Goal: Information Seeking & Learning: Find specific page/section

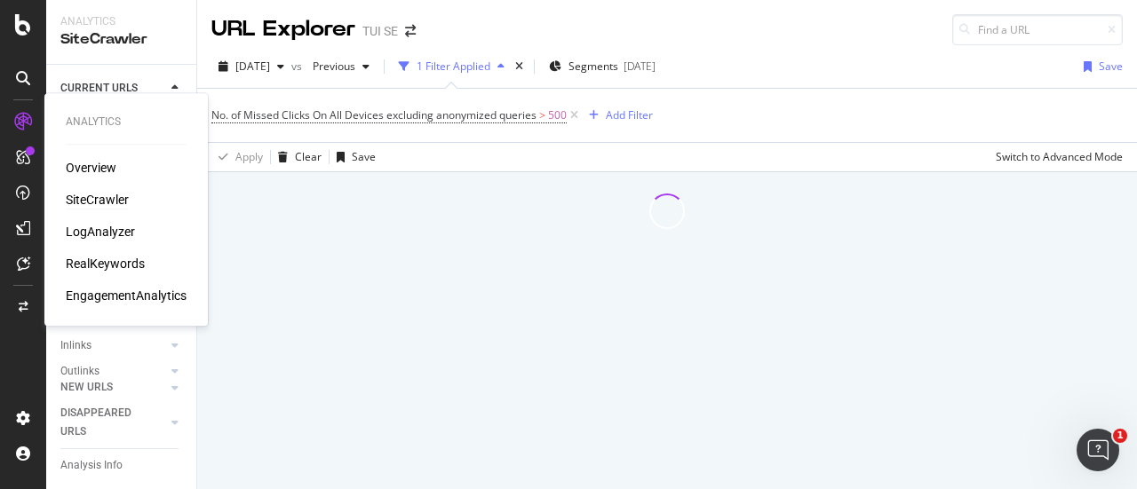
click at [84, 219] on div "Overview SiteCrawler LogAnalyzer RealKeywords EngagementAnalytics" at bounding box center [126, 232] width 121 height 146
click at [87, 233] on div "LogAnalyzer" at bounding box center [100, 232] width 69 height 18
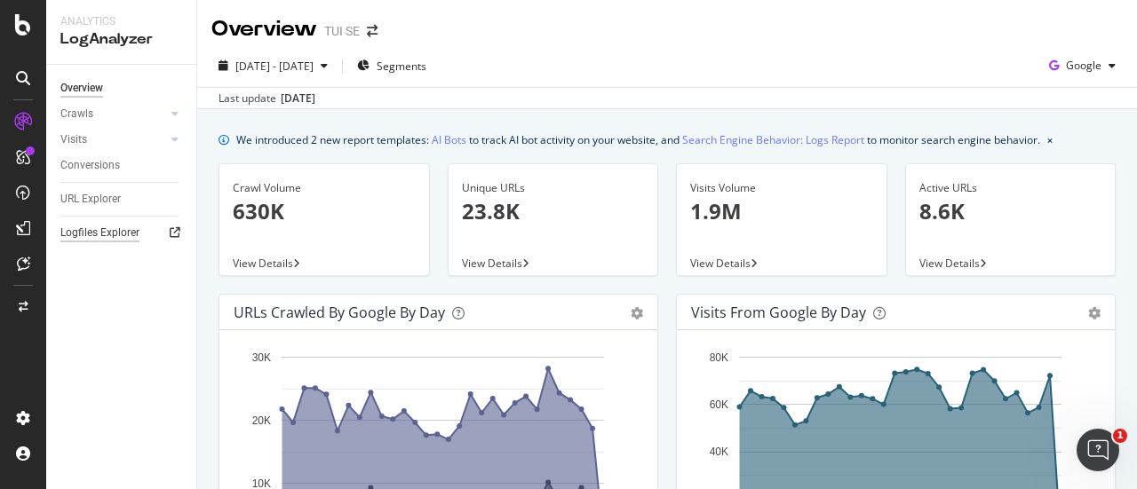
click at [100, 228] on div "Logfiles Explorer" at bounding box center [99, 233] width 79 height 19
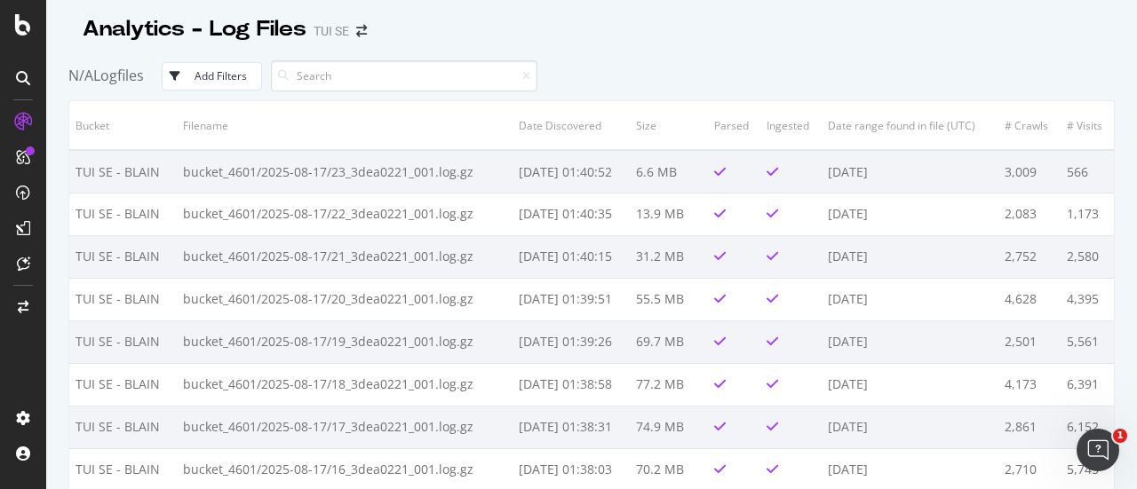
click at [247, 71] on div "Add Filters" at bounding box center [221, 75] width 52 height 15
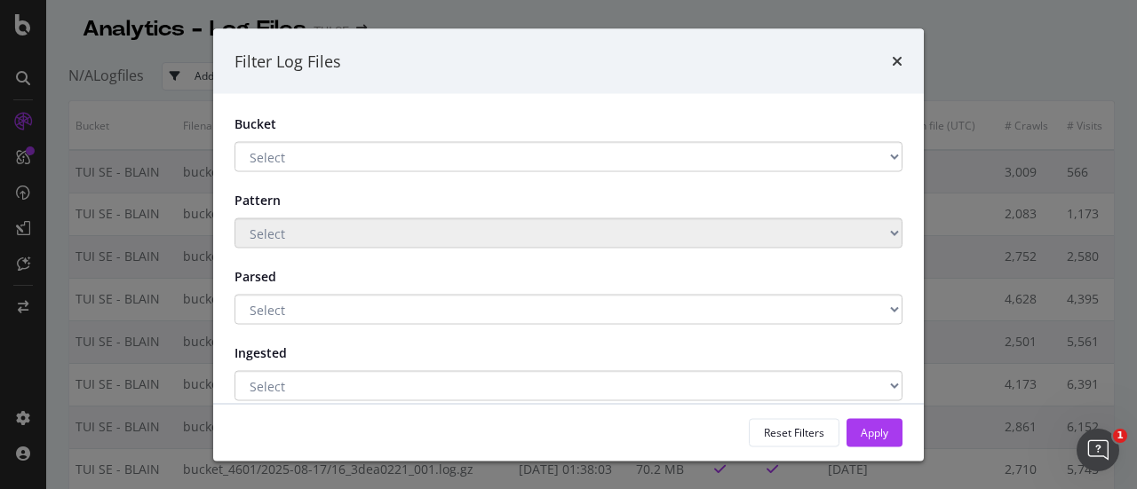
click at [162, 109] on div "Filter Log Files Bucket Select TUI SE - BLAIN Main storage 2 Main Storage Patte…" at bounding box center [568, 244] width 1137 height 489
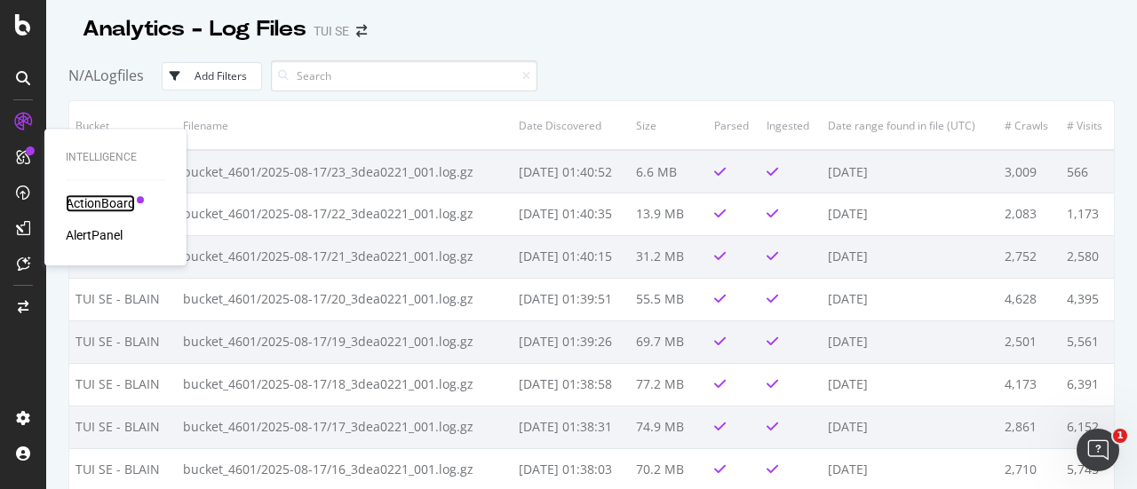
click at [101, 200] on div "ActionBoard" at bounding box center [100, 204] width 69 height 18
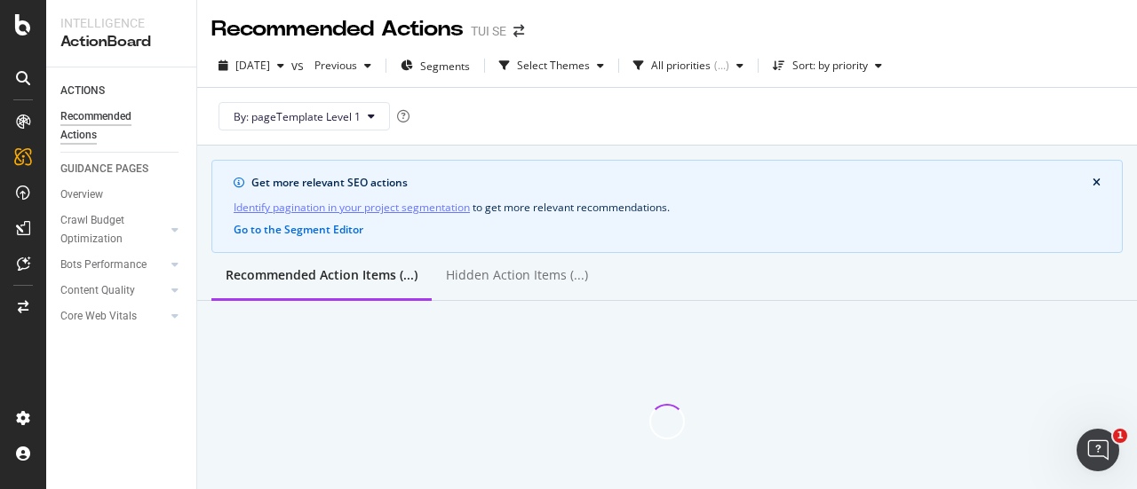
click at [471, 142] on div "By: pageTemplate Level 1" at bounding box center [666, 116] width 911 height 57
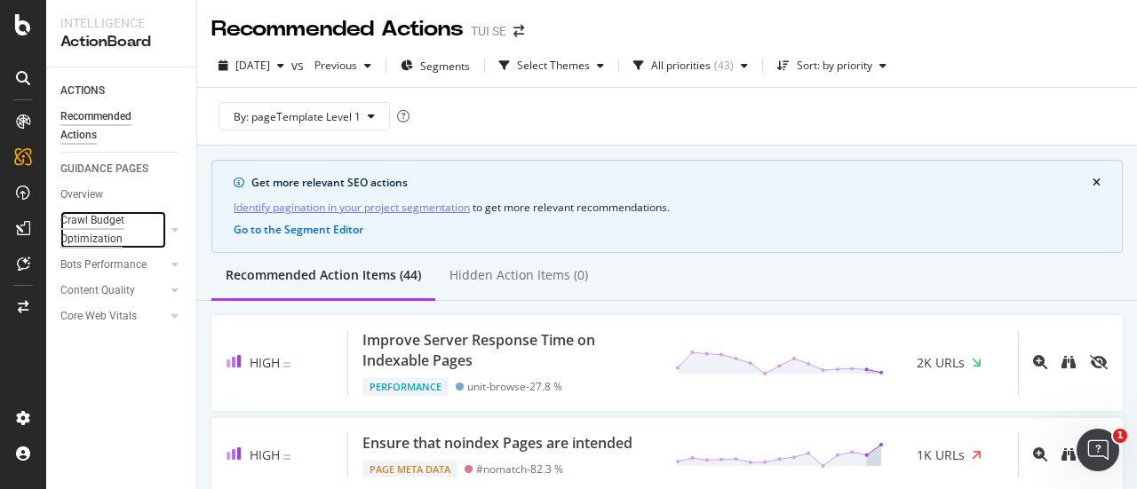
click at [117, 213] on div "Crawl Budget Optimization" at bounding box center [106, 229] width 93 height 37
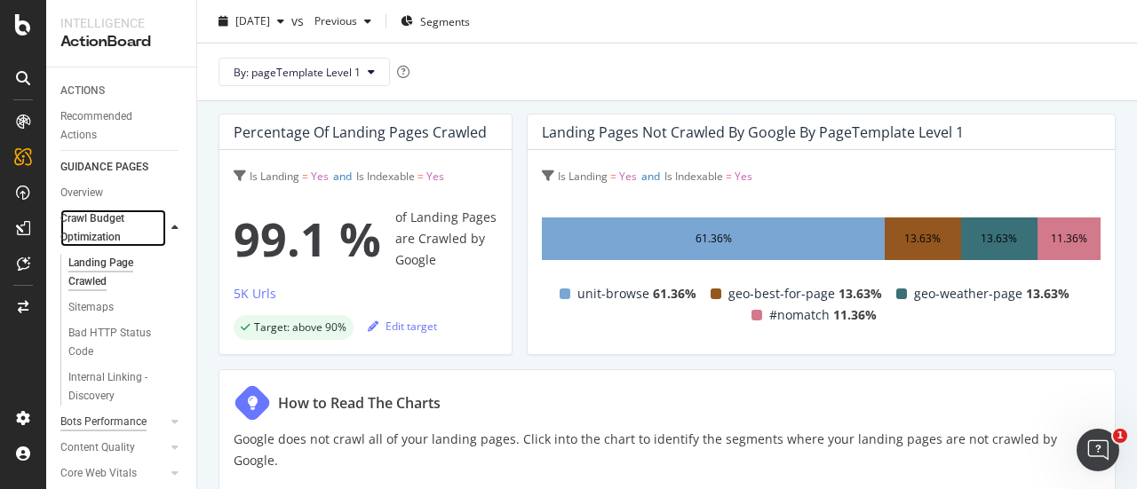
scroll to position [44, 0]
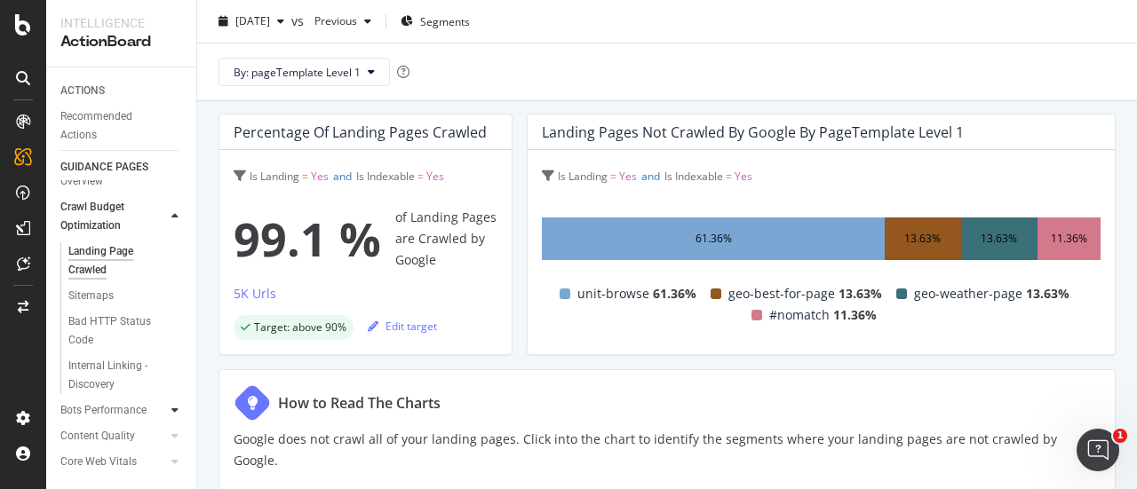
click at [166, 401] on div at bounding box center [175, 410] width 18 height 18
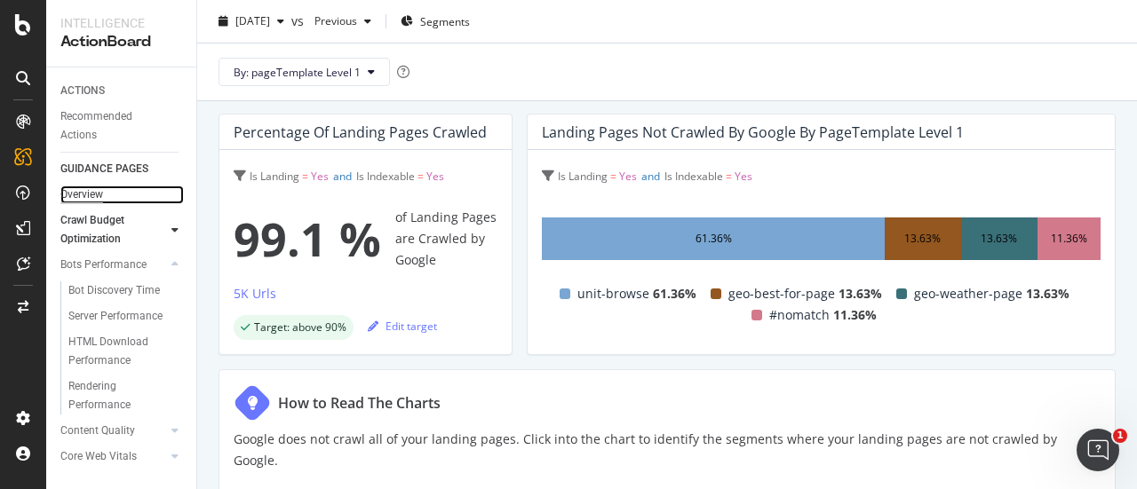
click at [101, 195] on div "Overview" at bounding box center [81, 195] width 43 height 19
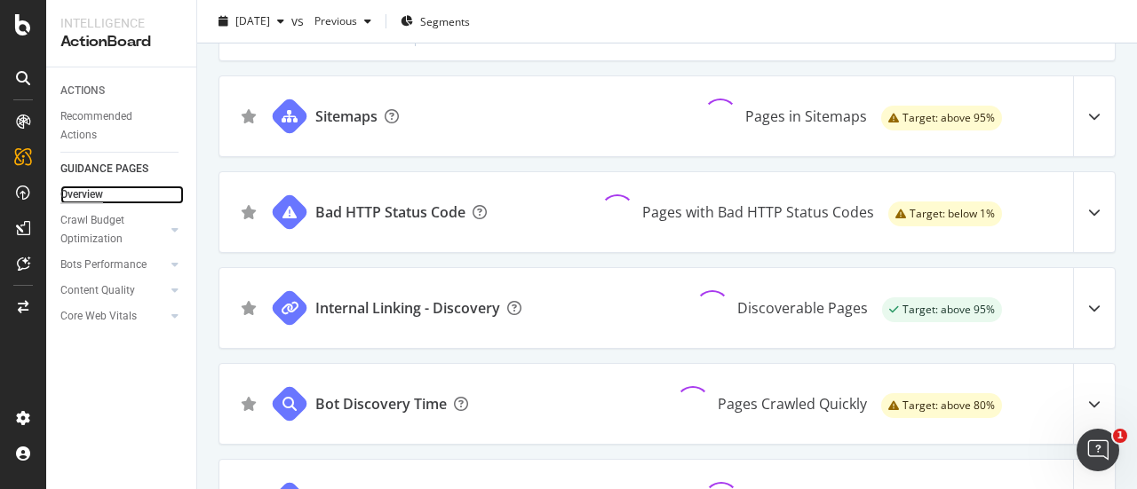
scroll to position [412, 0]
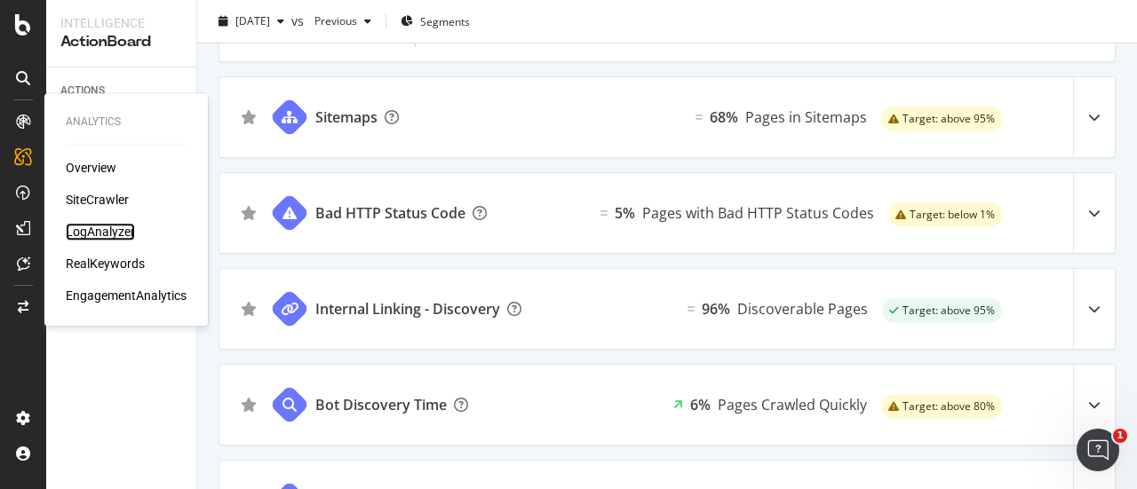
click at [110, 226] on div "LogAnalyzer" at bounding box center [100, 232] width 69 height 18
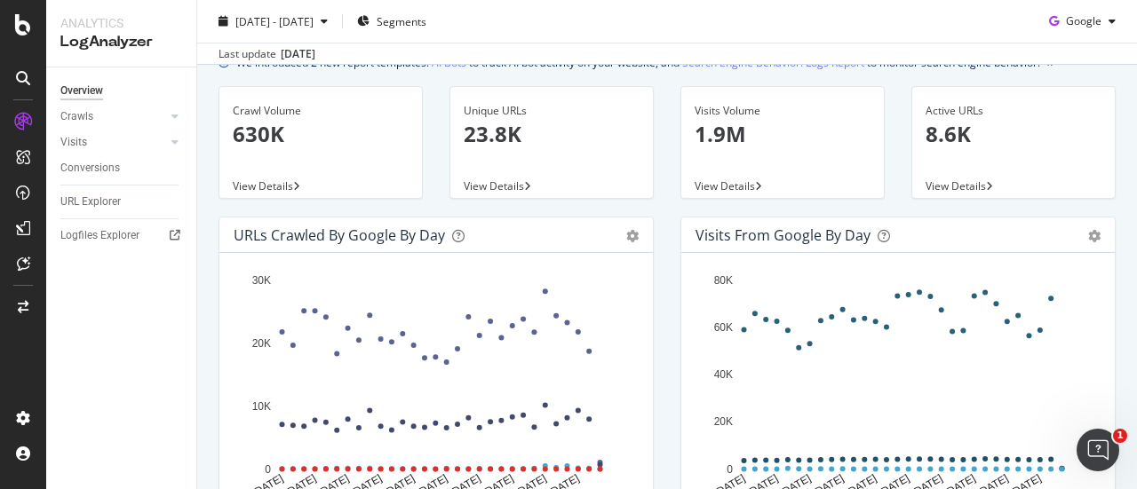
scroll to position [67, 0]
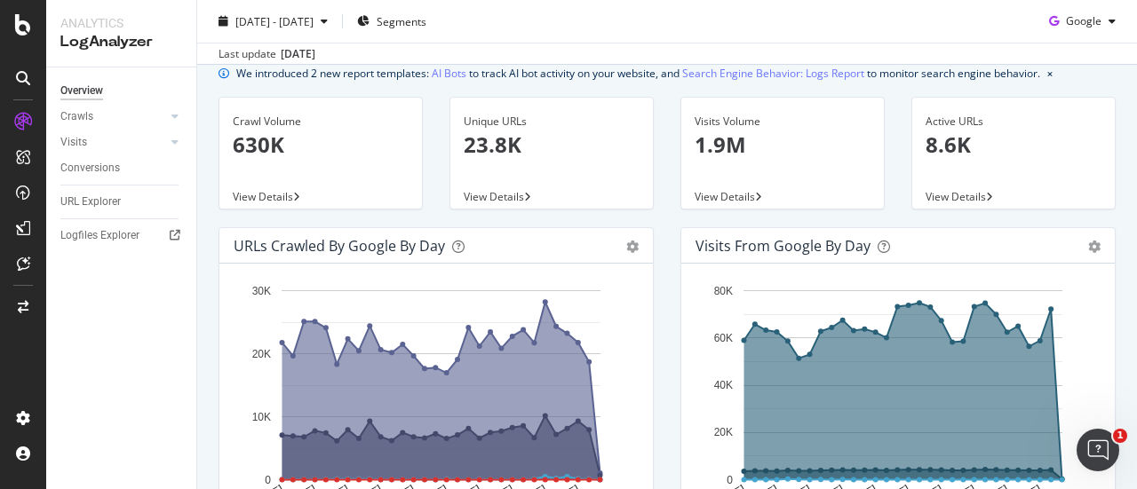
click at [275, 156] on p "630K" at bounding box center [321, 145] width 176 height 30
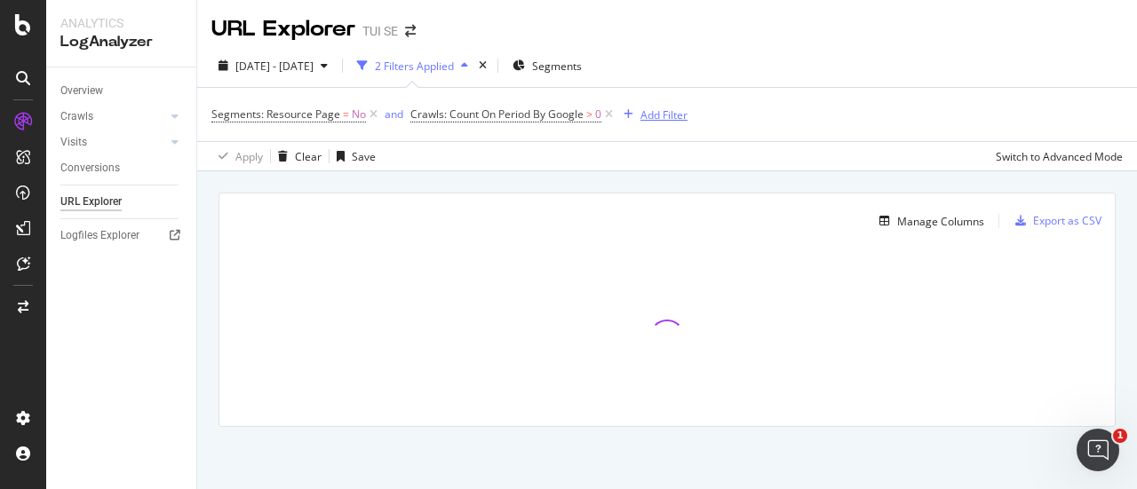
click at [680, 110] on div "Add Filter" at bounding box center [663, 114] width 47 height 15
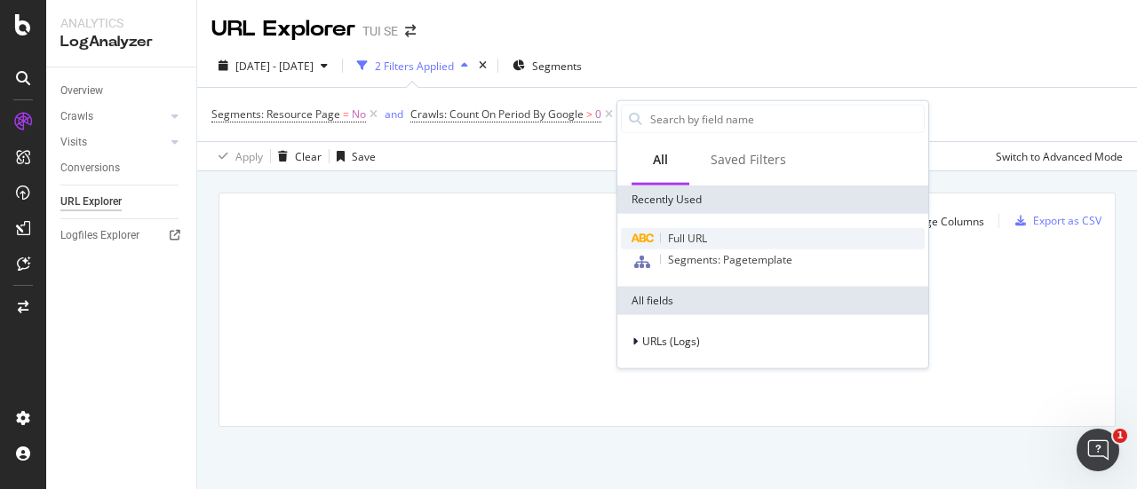
click at [691, 231] on span "Full URL" at bounding box center [687, 238] width 39 height 15
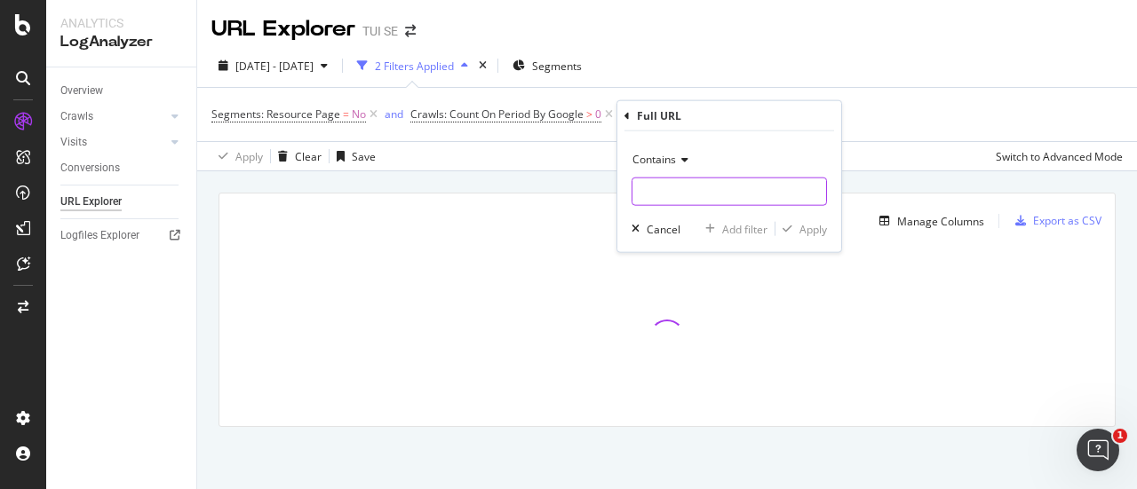
click at [701, 189] on input "text" at bounding box center [729, 192] width 194 height 28
type input "/se/"
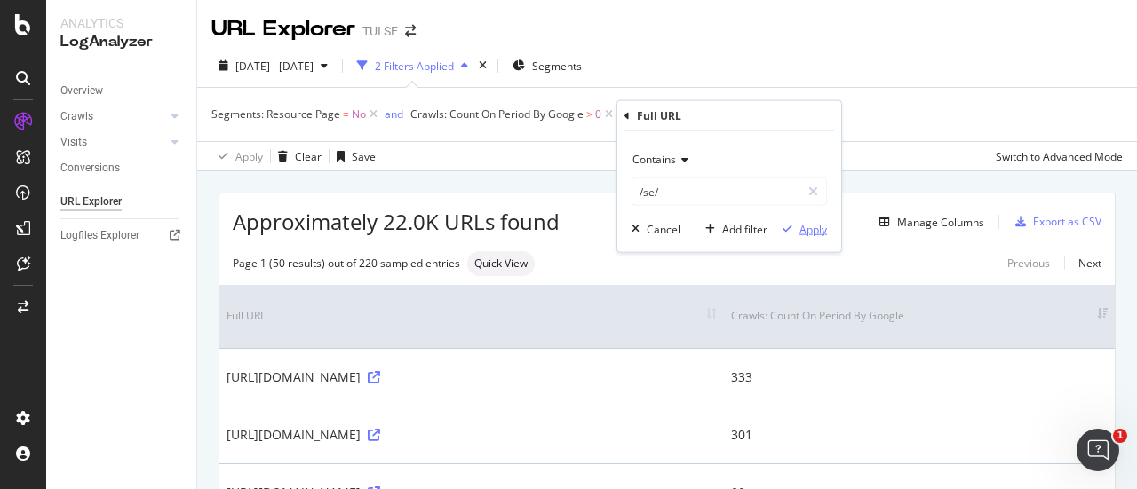
click at [805, 228] on div "Apply" at bounding box center [813, 228] width 28 height 15
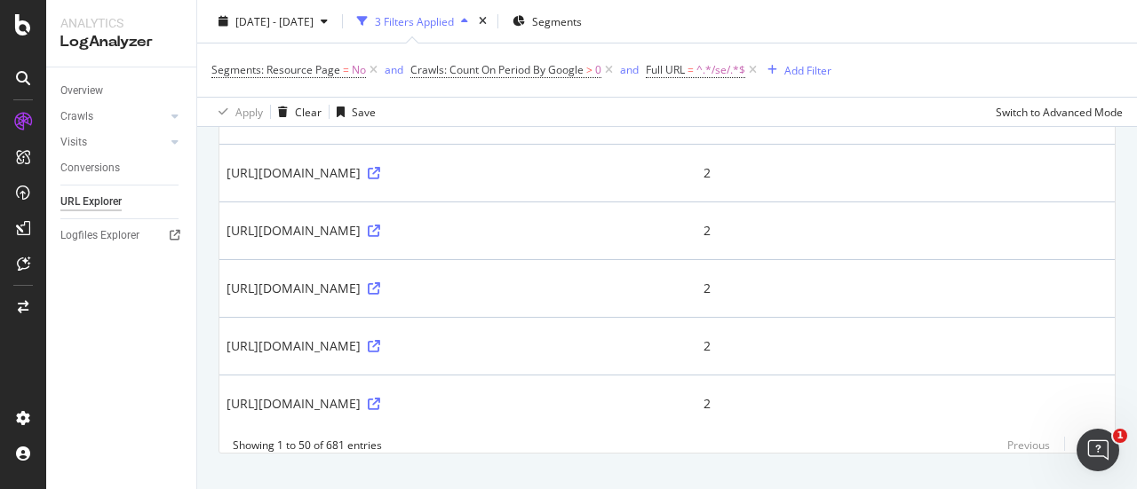
scroll to position [2826, 0]
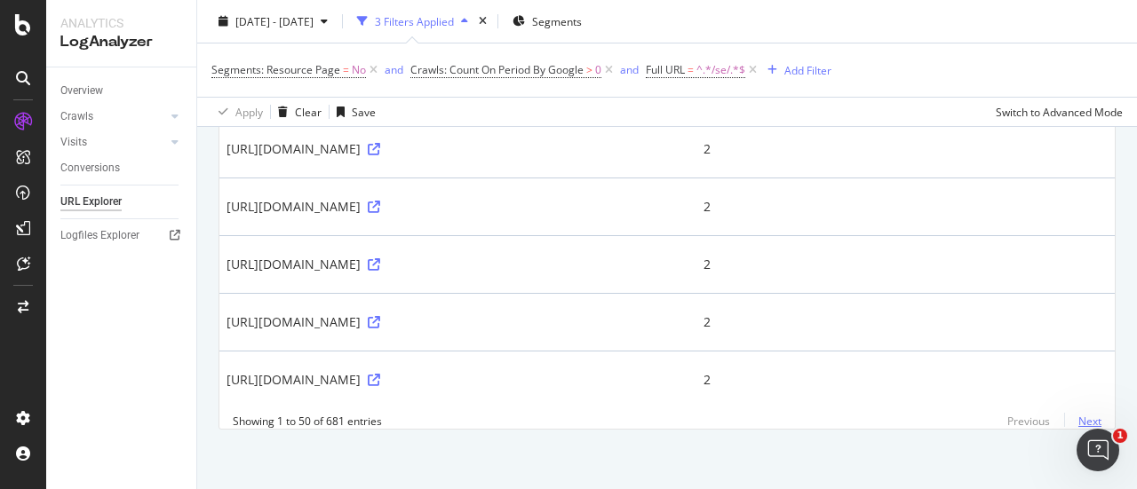
click at [1075, 415] on link "Next" at bounding box center [1082, 422] width 37 height 26
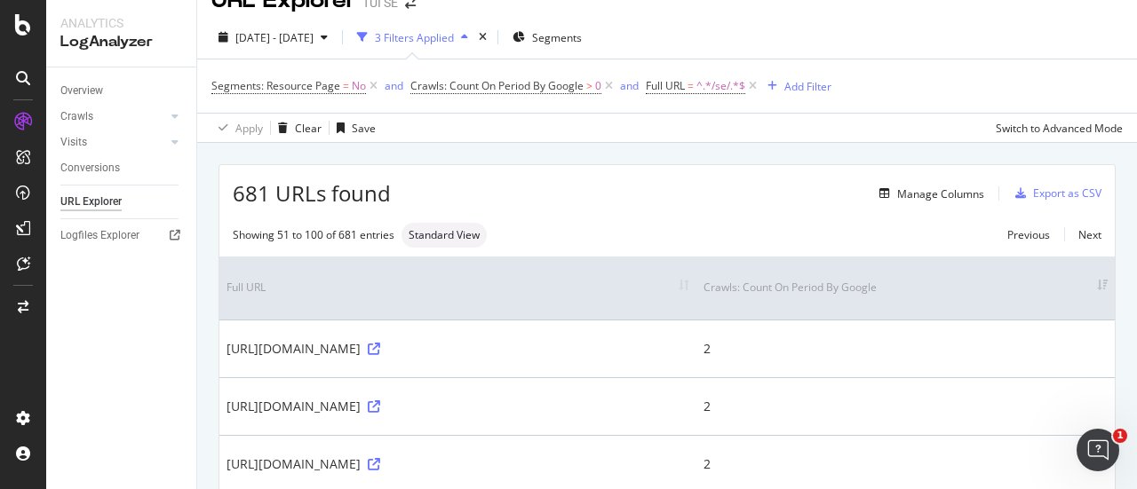
scroll to position [28, 0]
click at [1064, 232] on link "Next" at bounding box center [1082, 236] width 37 height 26
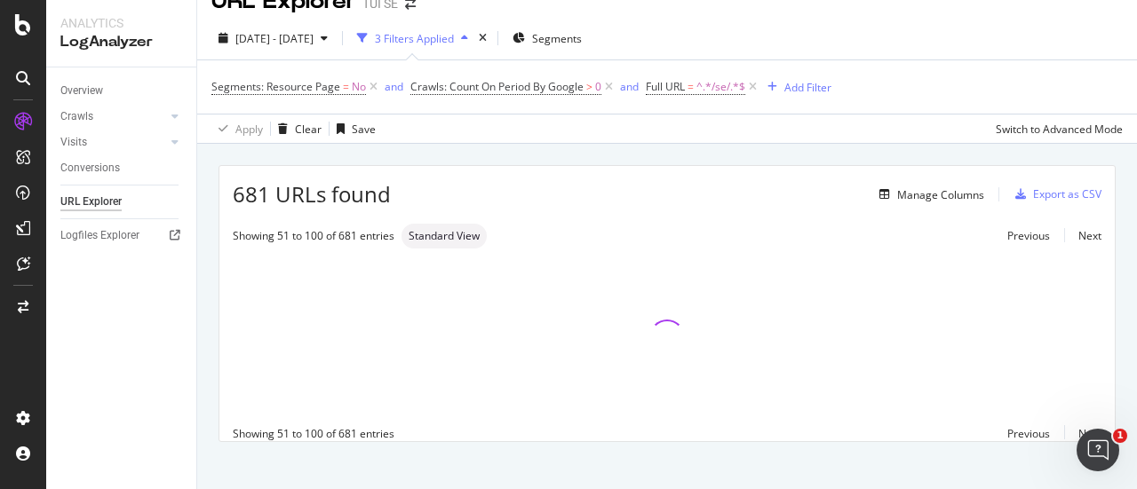
scroll to position [41, 0]
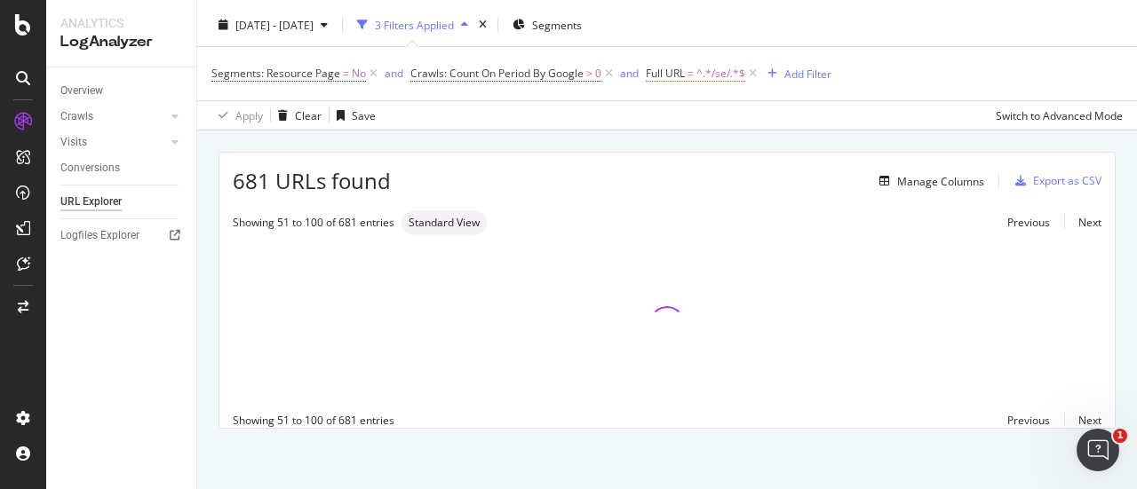
click at [703, 69] on span "^.*/se/.*$" at bounding box center [720, 73] width 49 height 25
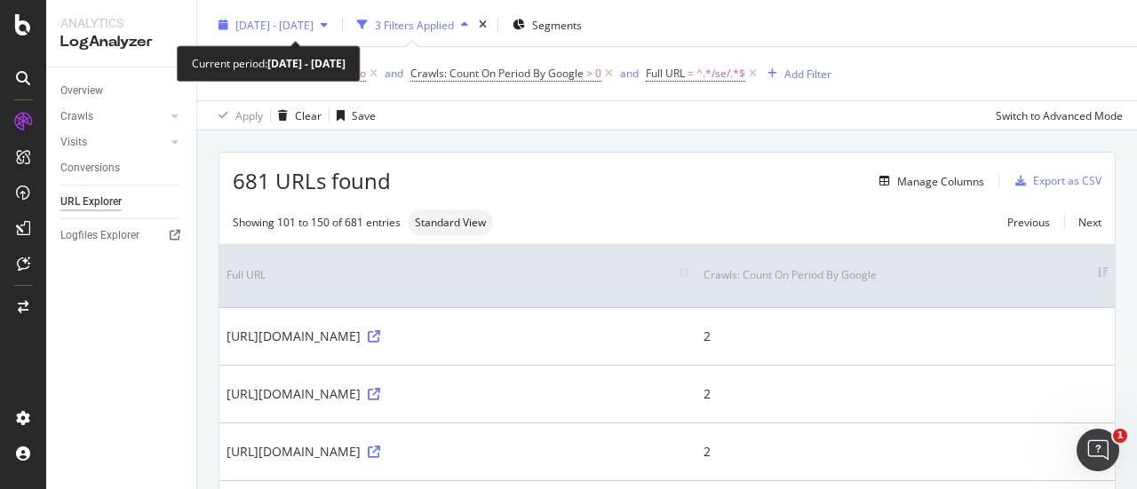
click at [323, 15] on div "[DATE] - [DATE]" at bounding box center [272, 25] width 123 height 27
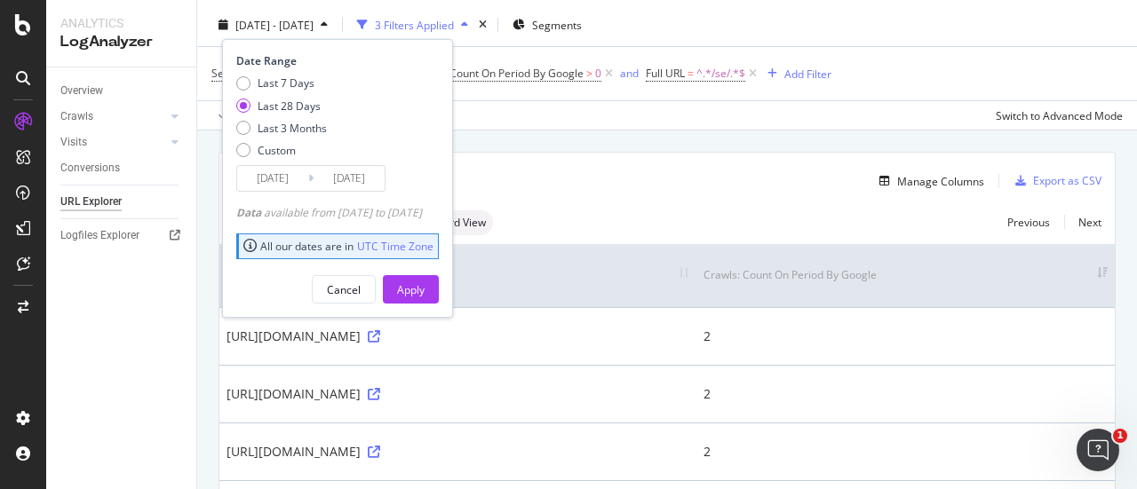
click at [313, 118] on div "Last 7 Days Last 28 Days Last 3 Months Custom" at bounding box center [281, 121] width 91 height 90
click at [298, 132] on div "Last 3 Months" at bounding box center [292, 128] width 69 height 15
type input "2025/05/19"
click at [425, 296] on div "Apply" at bounding box center [411, 289] width 28 height 27
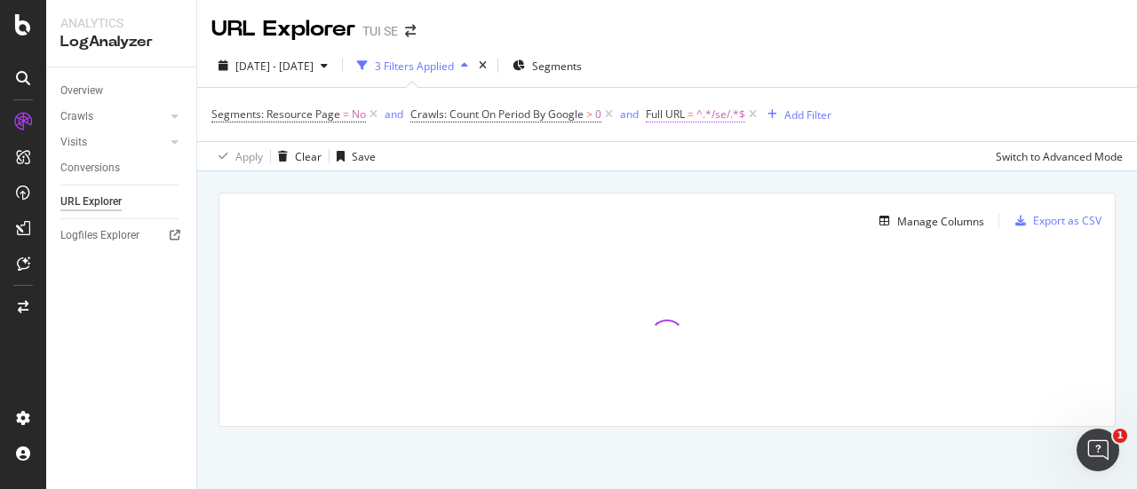
click at [718, 111] on span "^.*/se/.*$" at bounding box center [720, 114] width 49 height 25
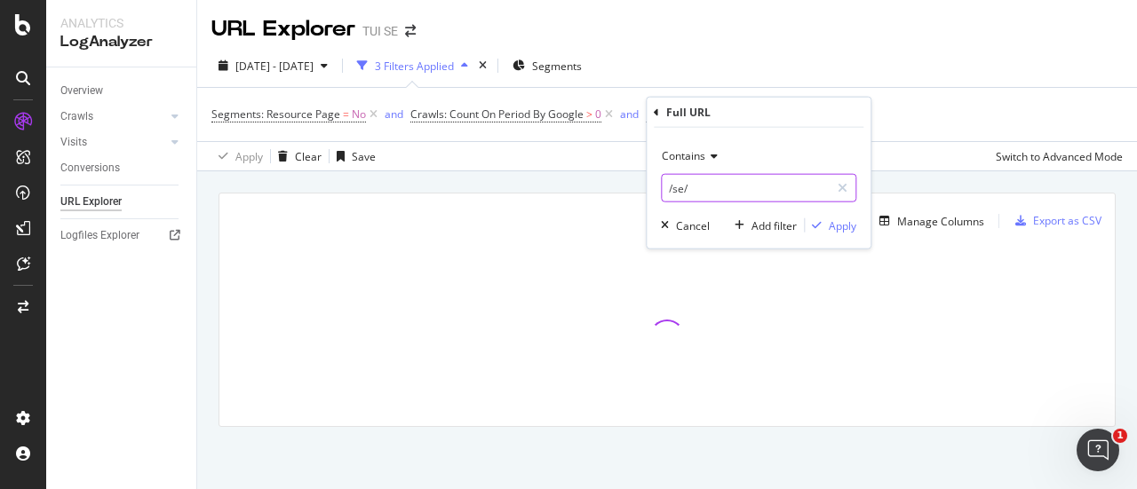
click at [663, 184] on input "/se/" at bounding box center [746, 188] width 168 height 28
type input ".se/se/resa/"
click at [862, 227] on div "Contains .se/se/resa/ Cancel Add filter Apply" at bounding box center [759, 188] width 224 height 121
click at [854, 226] on div "Apply" at bounding box center [843, 225] width 28 height 15
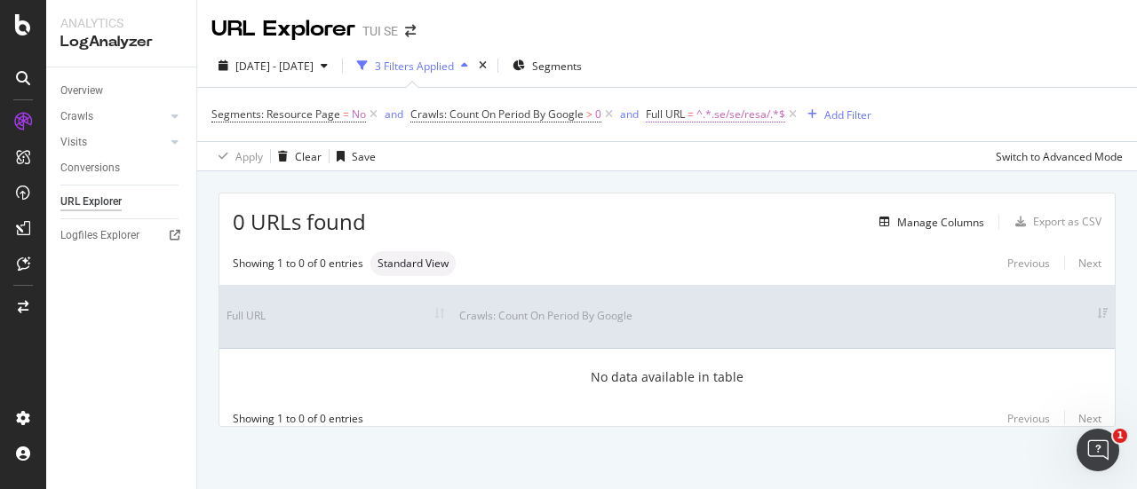
click at [714, 115] on span "^.*.se/se/resa/.*$" at bounding box center [740, 114] width 89 height 25
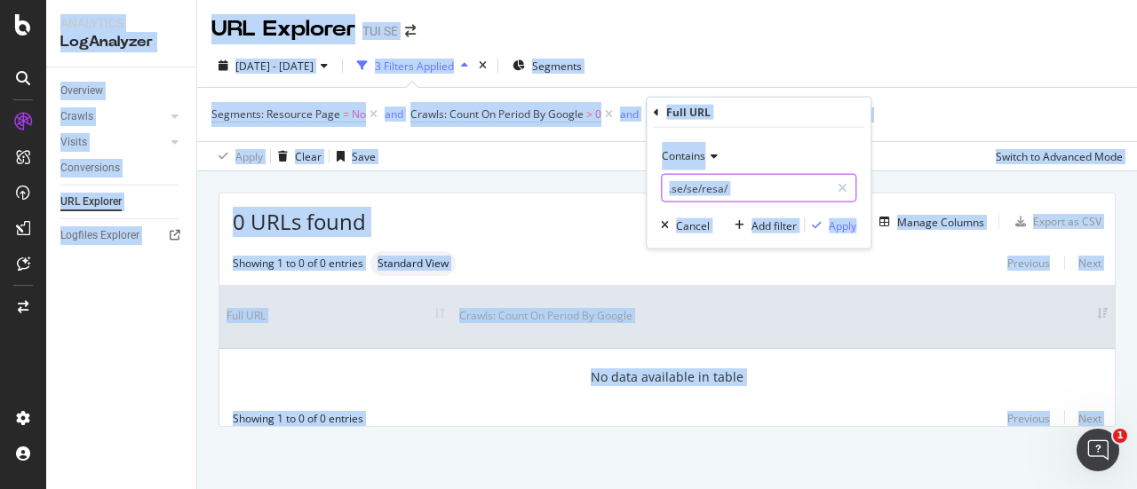
click at [723, 187] on input ".se/se/resa/" at bounding box center [746, 188] width 168 height 28
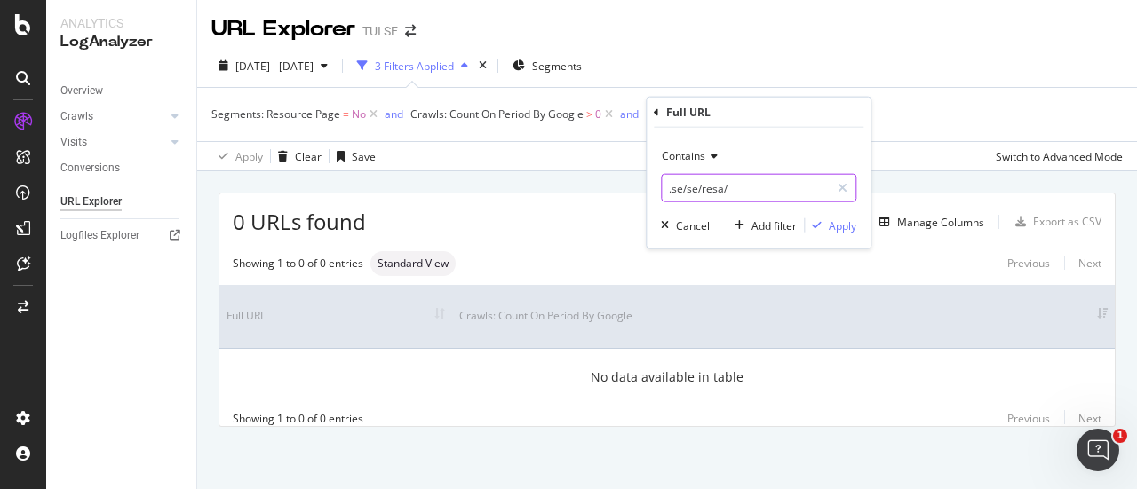
paste input "text"
type input ".se/se/"
click at [835, 223] on div "Apply" at bounding box center [843, 225] width 28 height 15
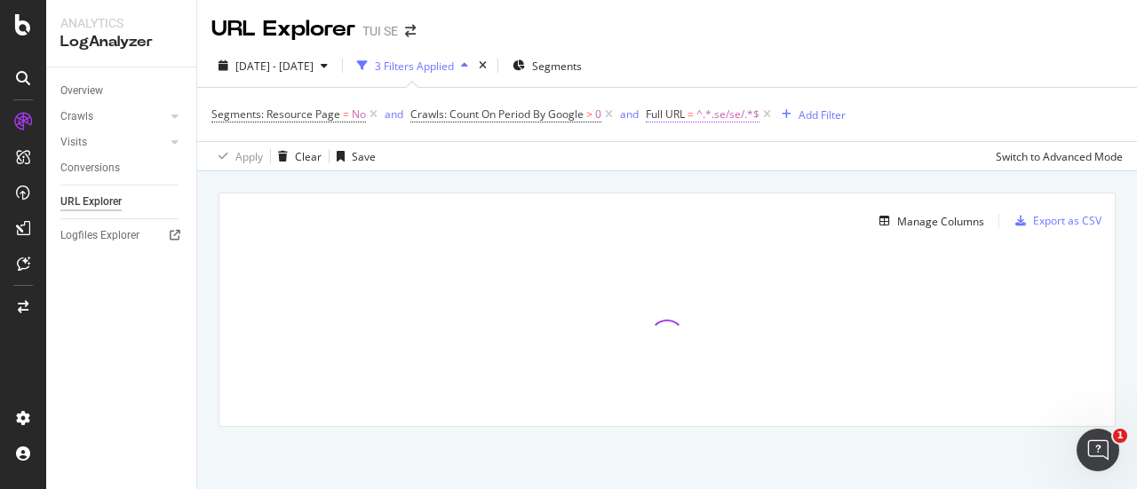
click at [695, 116] on span "Full URL = ^.*.se/se/.*$" at bounding box center [703, 115] width 114 height 16
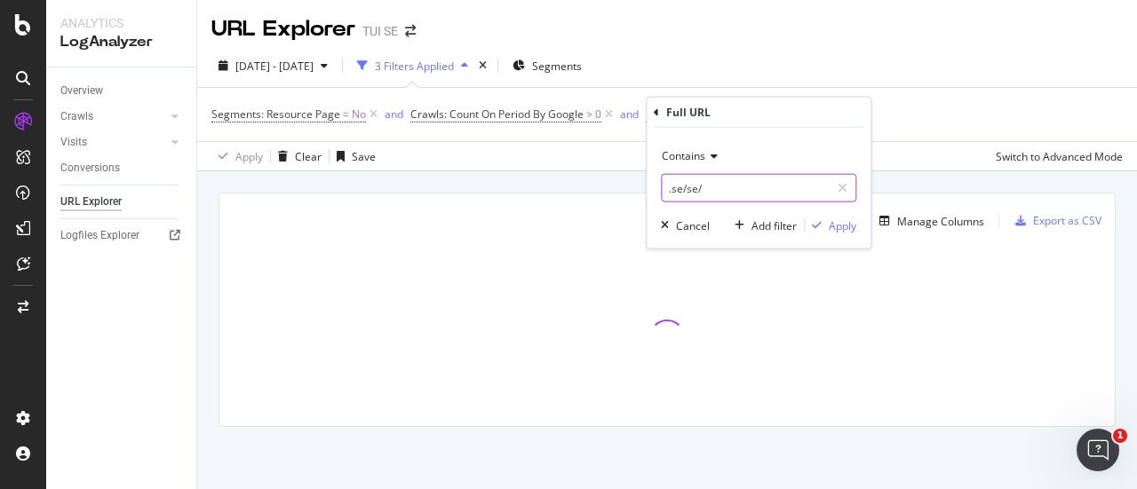
click at [723, 190] on input ".se/se/" at bounding box center [746, 188] width 168 height 28
type input ".se/se/resa/"
click at [851, 230] on div "Apply" at bounding box center [843, 225] width 28 height 15
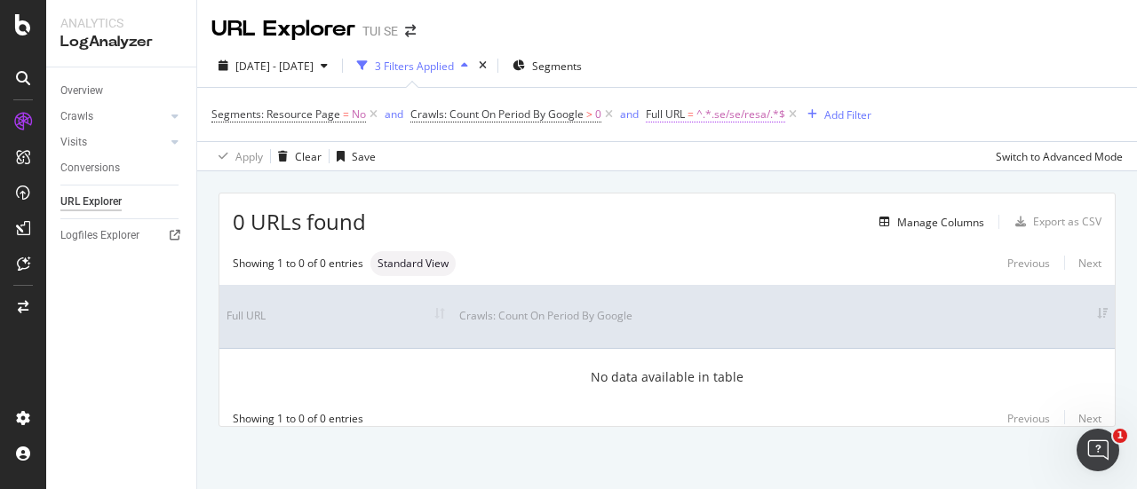
click at [711, 122] on span "^.*.se/se/resa/.*$" at bounding box center [740, 114] width 89 height 25
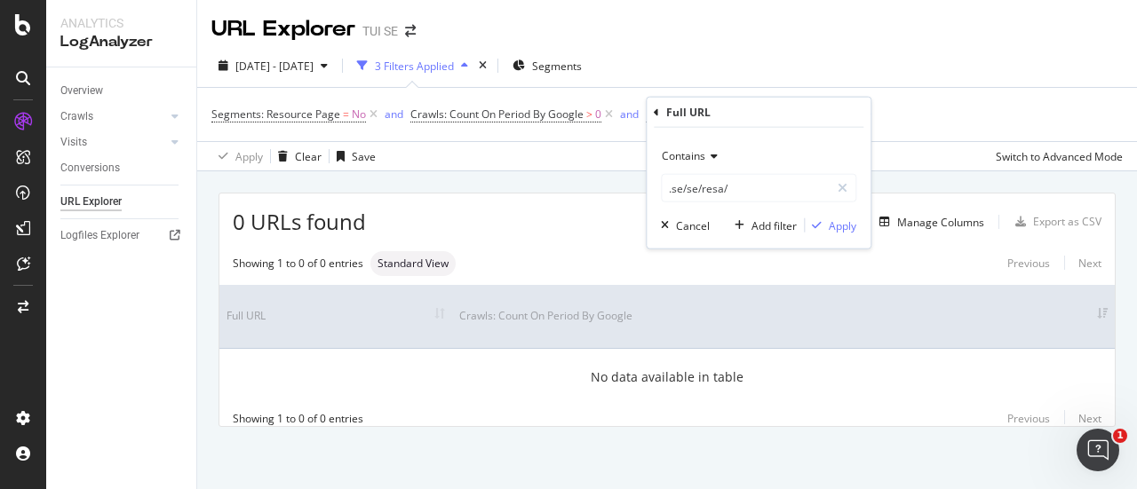
click at [553, 152] on div "Apply Clear Save Switch to Advanced Mode" at bounding box center [667, 155] width 940 height 29
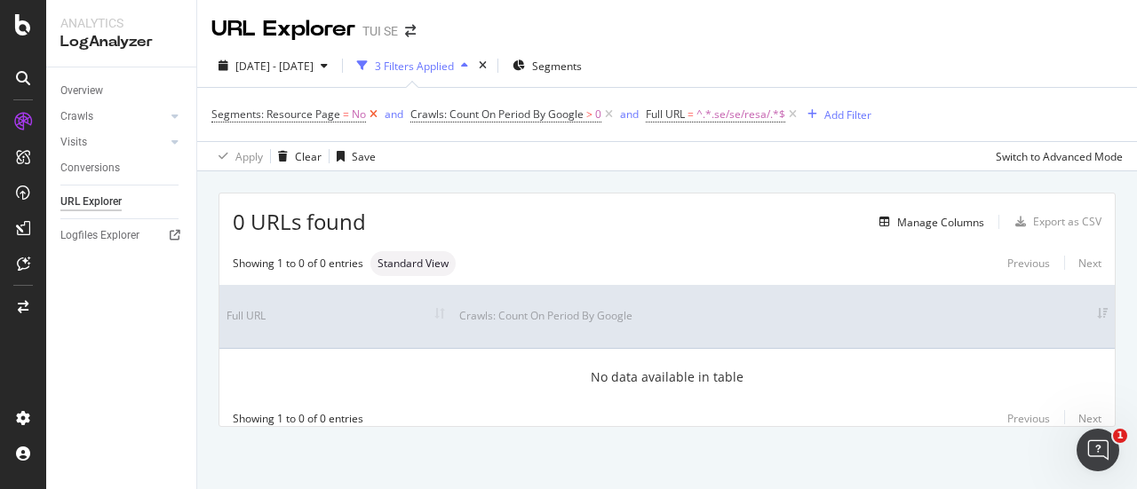
click at [372, 112] on icon at bounding box center [373, 115] width 15 height 18
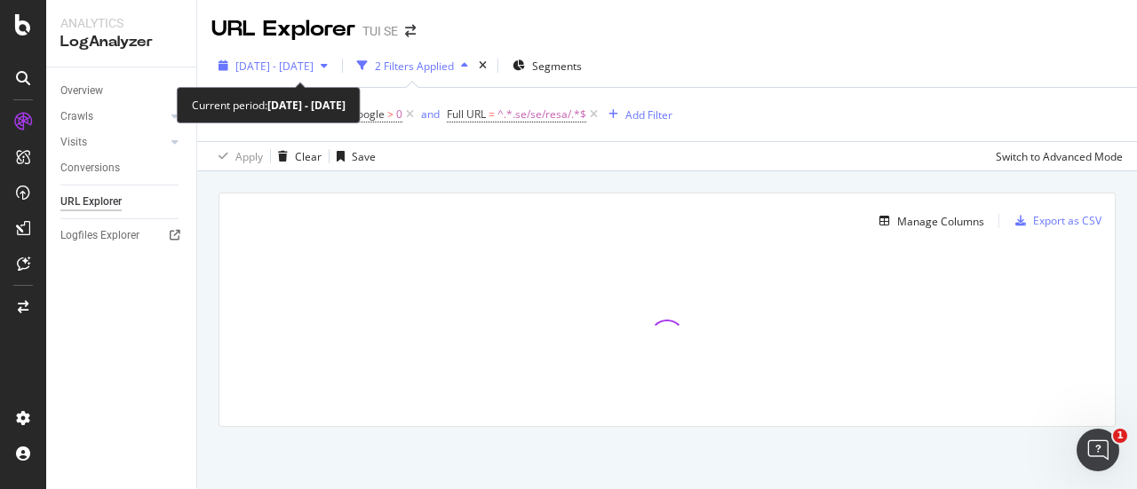
click at [327, 74] on div "2025 May. 19th - Aug. 18th" at bounding box center [272, 65] width 123 height 27
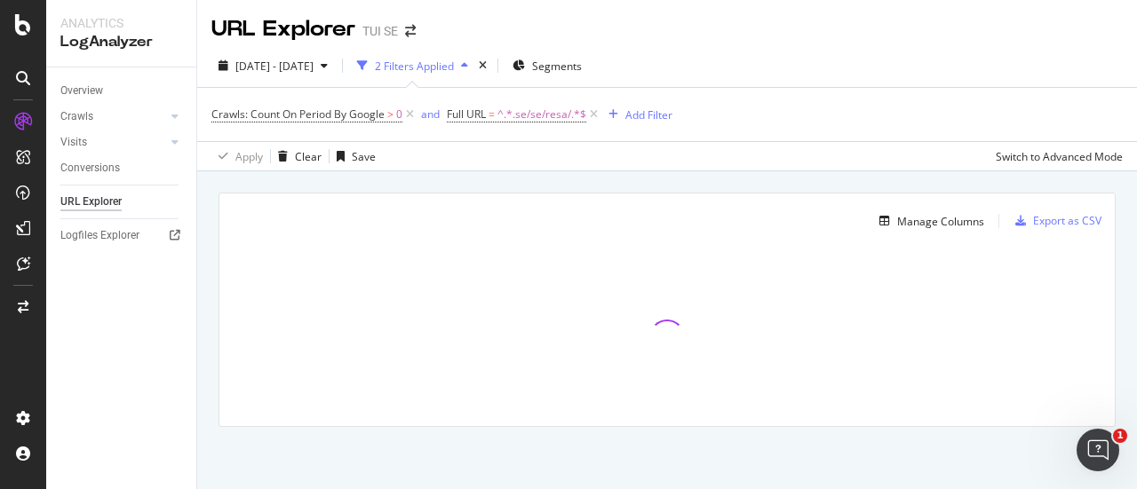
click at [546, 148] on div "Apply Clear Save Switch to Advanced Mode" at bounding box center [667, 155] width 940 height 29
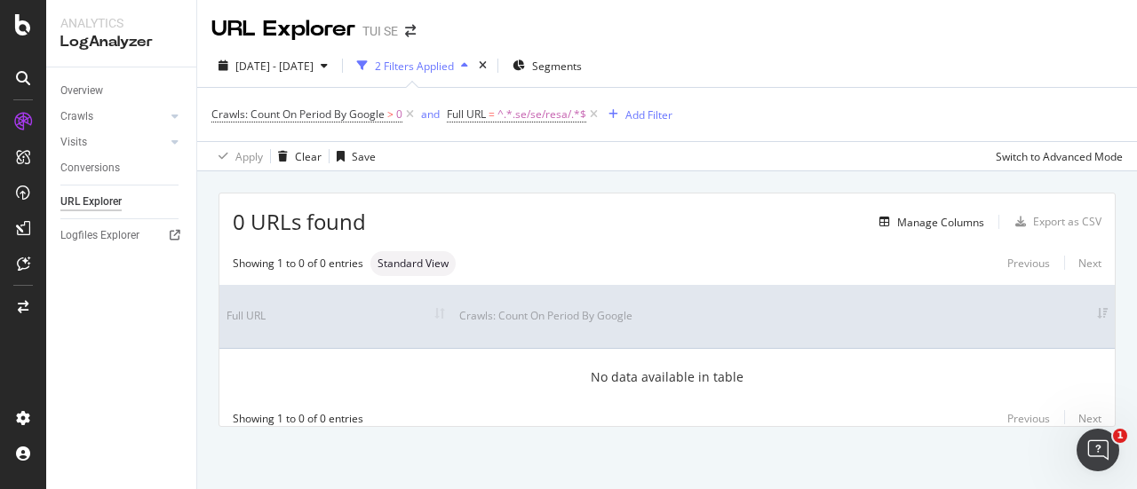
scroll to position [11, 0]
click at [243, 219] on span "0 URLs found" at bounding box center [299, 222] width 133 height 30
click at [512, 102] on span "^.*.se/se/resa/.*$" at bounding box center [541, 114] width 89 height 25
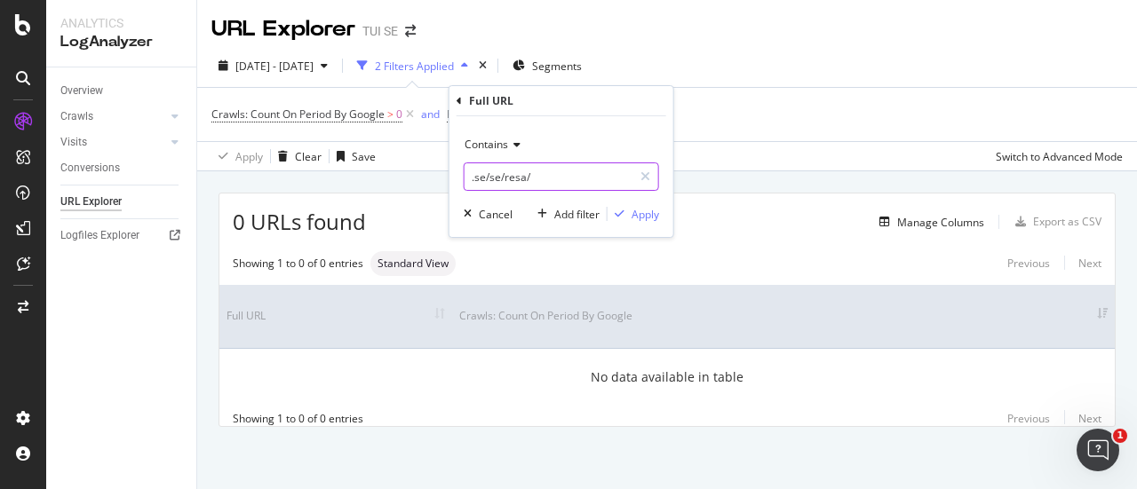
click at [491, 178] on input ".se/se/resa/" at bounding box center [549, 177] width 168 height 28
click at [493, 177] on input ".se/se/resa/" at bounding box center [549, 177] width 168 height 28
click at [495, 175] on input ".se/se/resa/" at bounding box center [549, 177] width 168 height 28
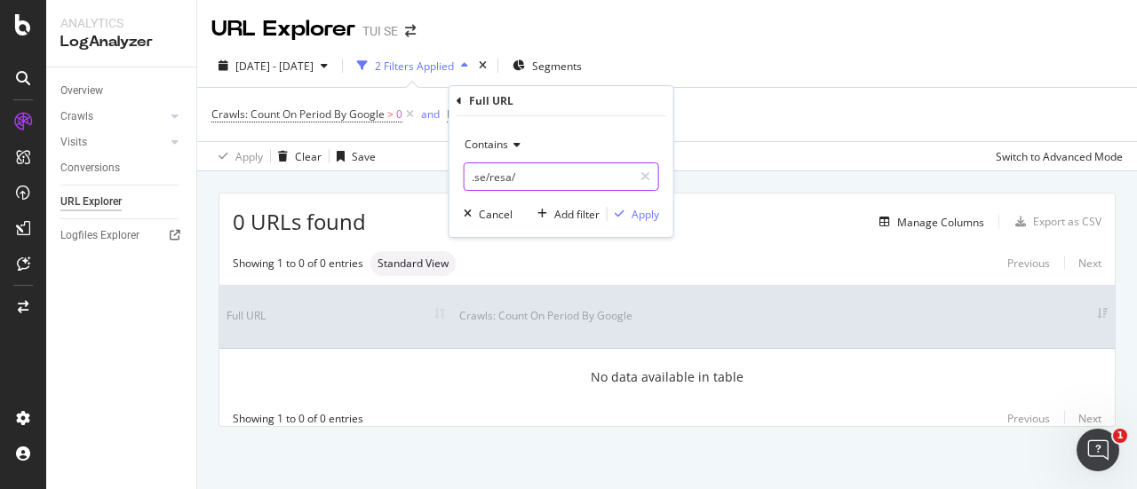
type input ".se/resa/"
click at [648, 216] on div "Apply" at bounding box center [646, 214] width 28 height 15
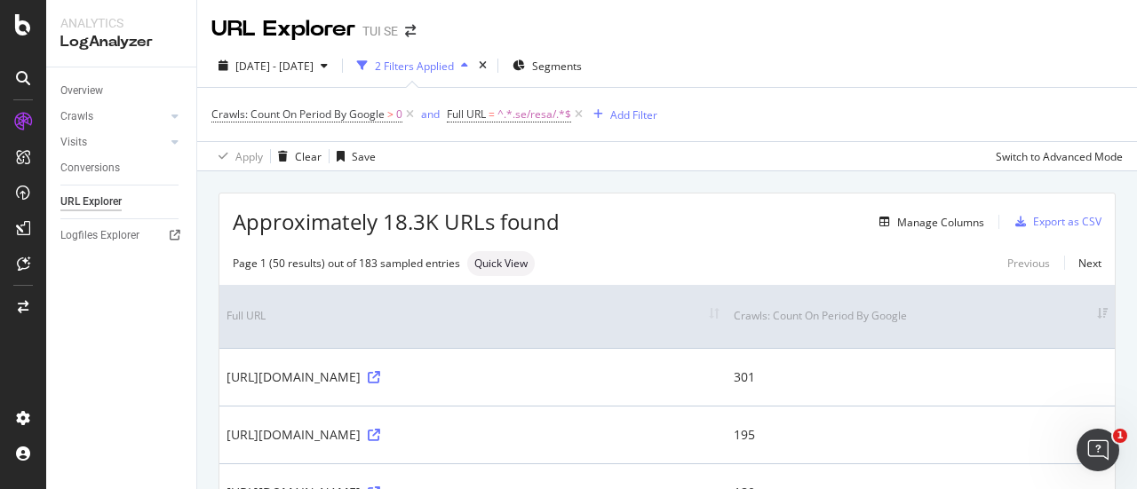
click at [401, 225] on span "Approximately 18.3K URLs found" at bounding box center [396, 222] width 327 height 30
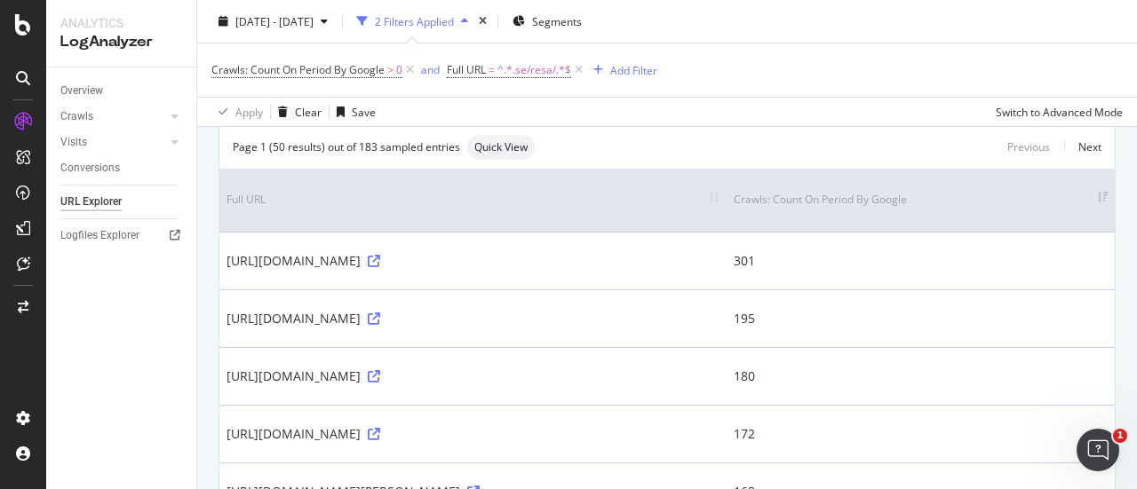
scroll to position [117, 0]
click at [1090, 200] on th "Crawls: Count On Period By Google" at bounding box center [921, 199] width 388 height 63
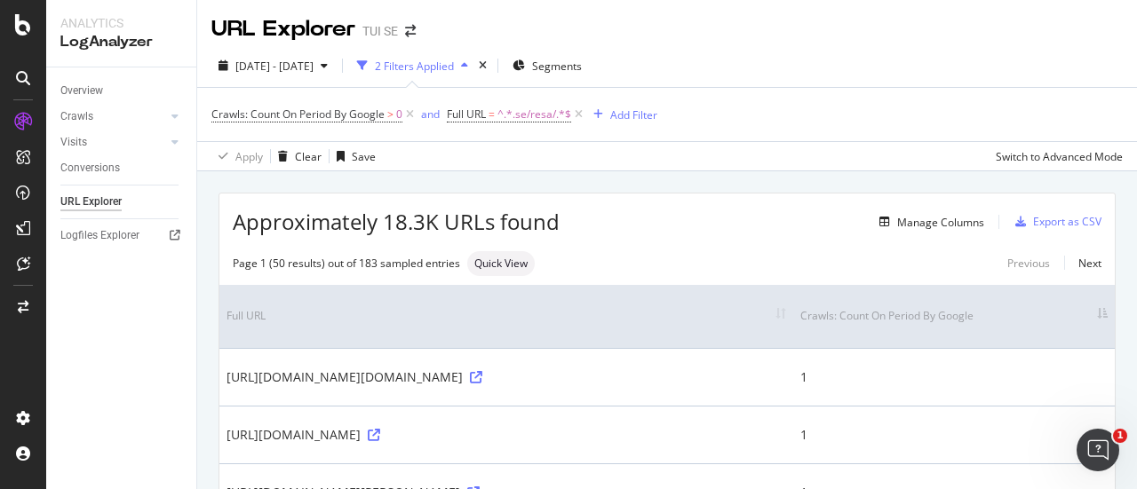
click at [1085, 317] on th "Crawls: Count On Period By Google" at bounding box center [954, 316] width 322 height 63
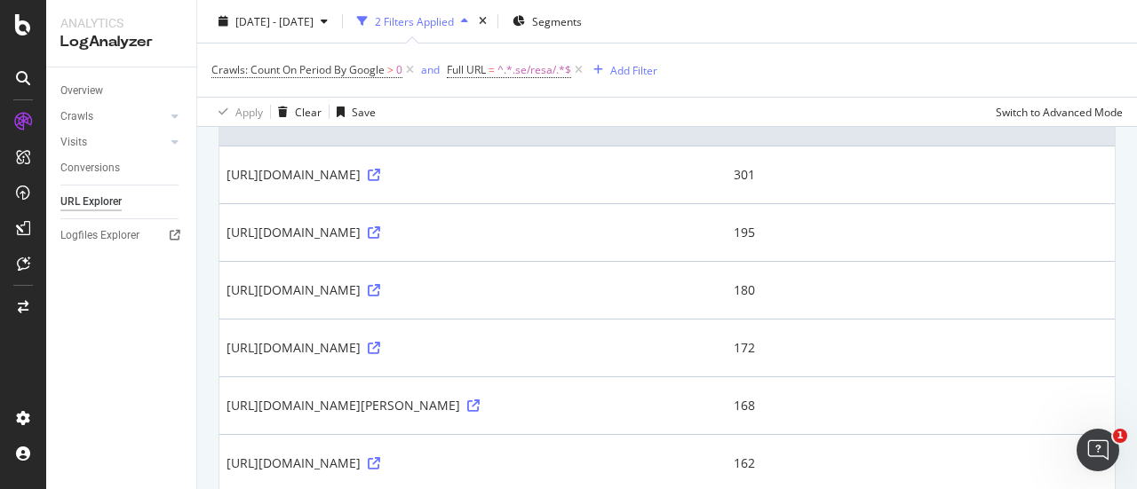
scroll to position [178, 0]
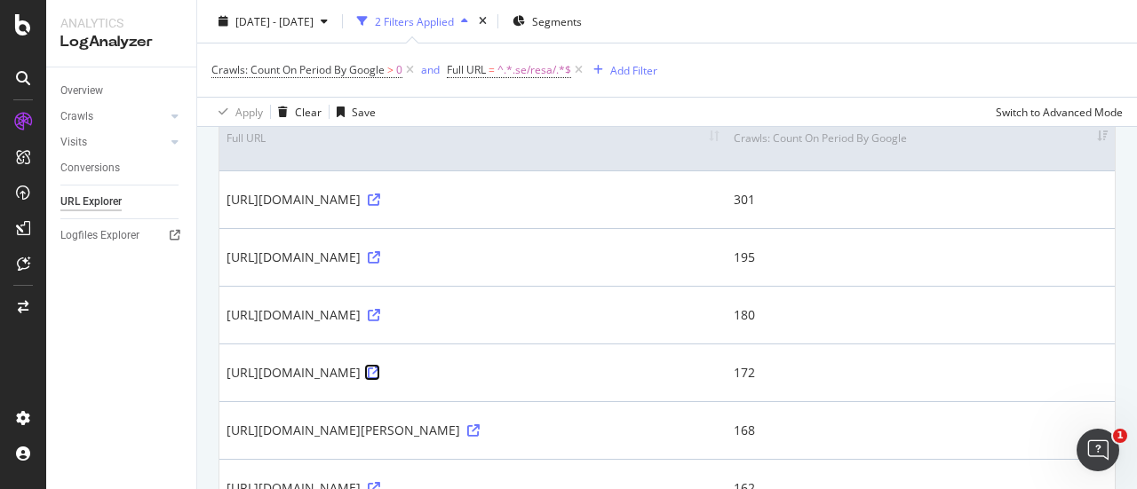
click at [380, 371] on icon at bounding box center [374, 373] width 12 height 12
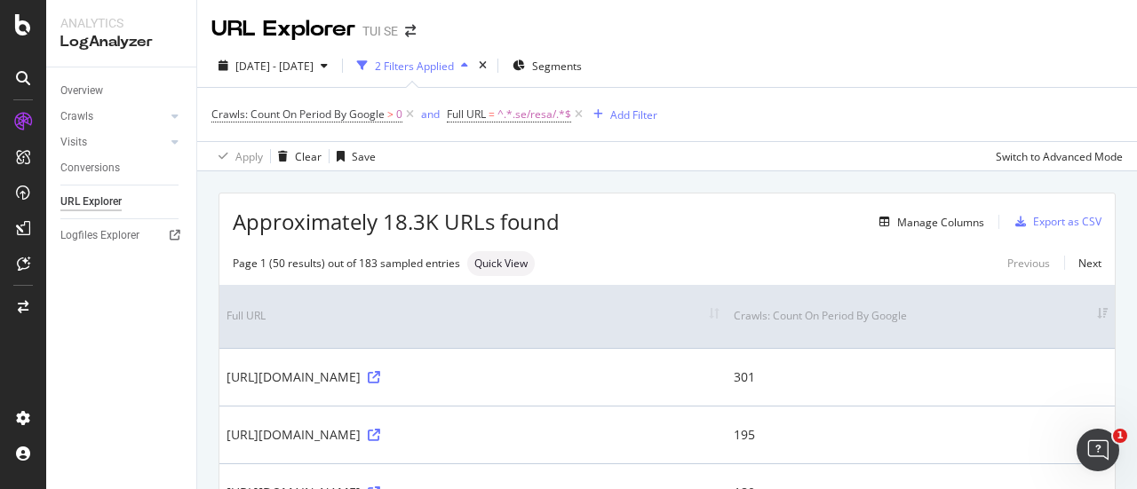
click at [414, 42] on div "URL Explorer TUI SE" at bounding box center [322, 29] width 222 height 30
click at [410, 27] on icon "arrow-right-arrow-left" at bounding box center [410, 31] width 11 height 12
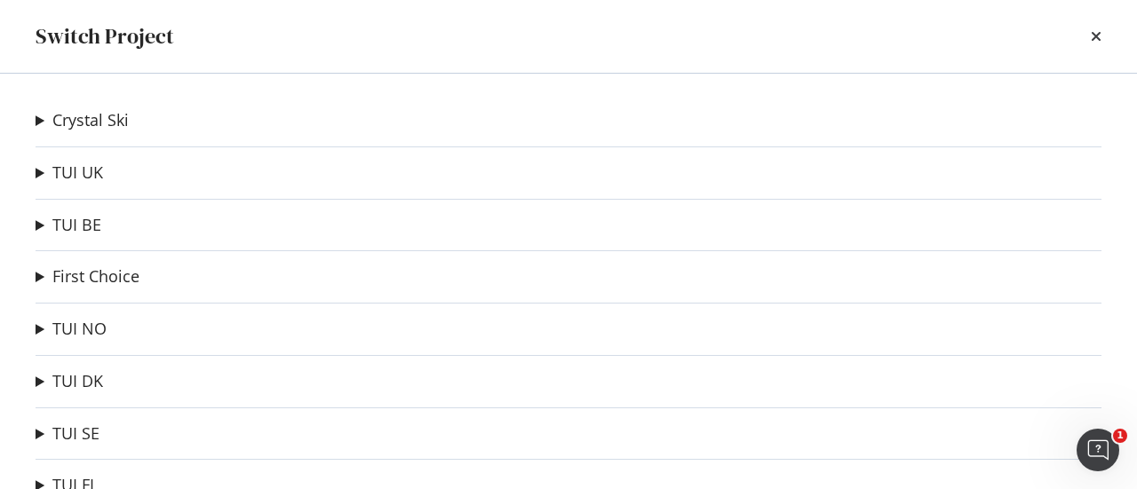
click at [78, 483] on link "TUI FI" at bounding box center [73, 485] width 42 height 19
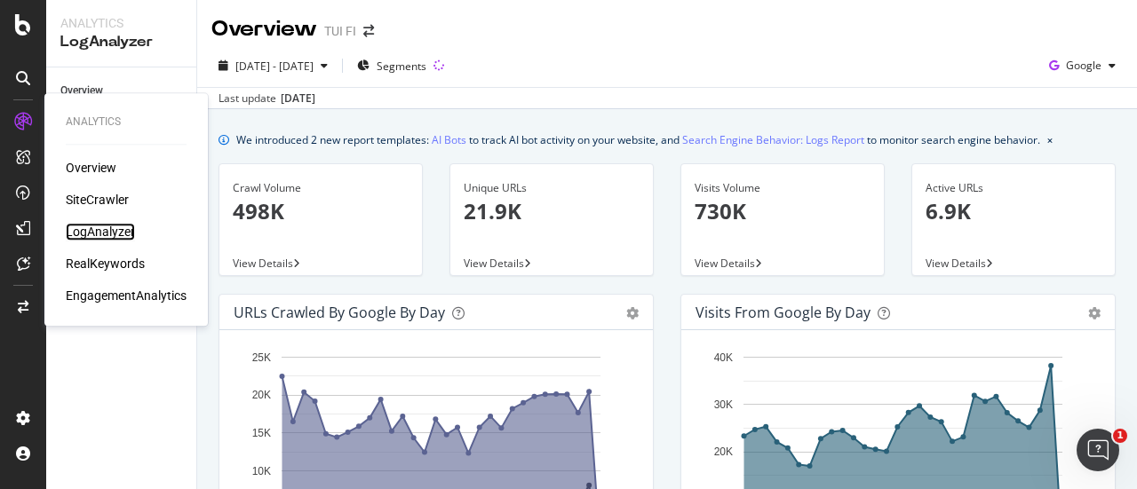
click at [112, 228] on div "LogAnalyzer" at bounding box center [100, 232] width 69 height 18
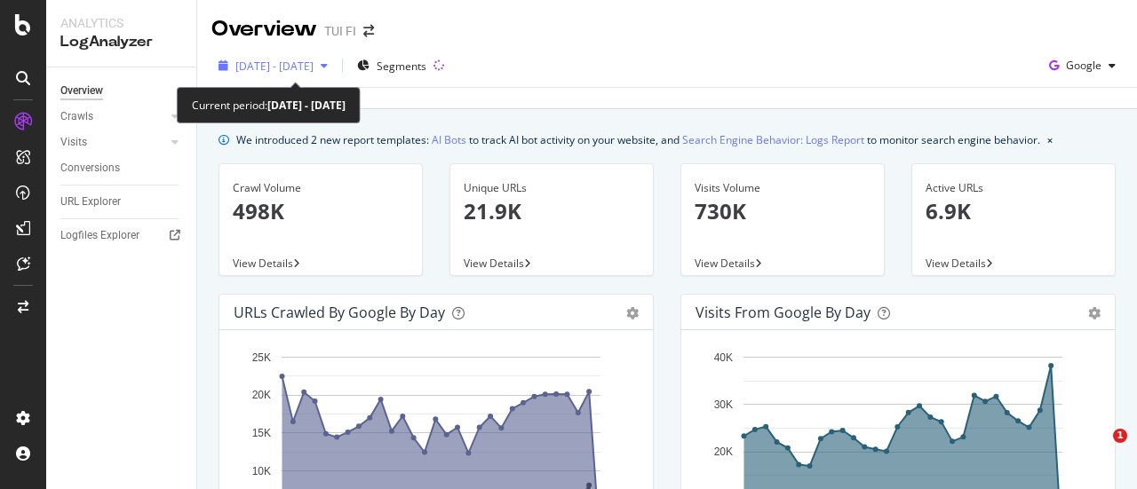
click at [314, 61] on span "[DATE] - [DATE]" at bounding box center [274, 66] width 78 height 15
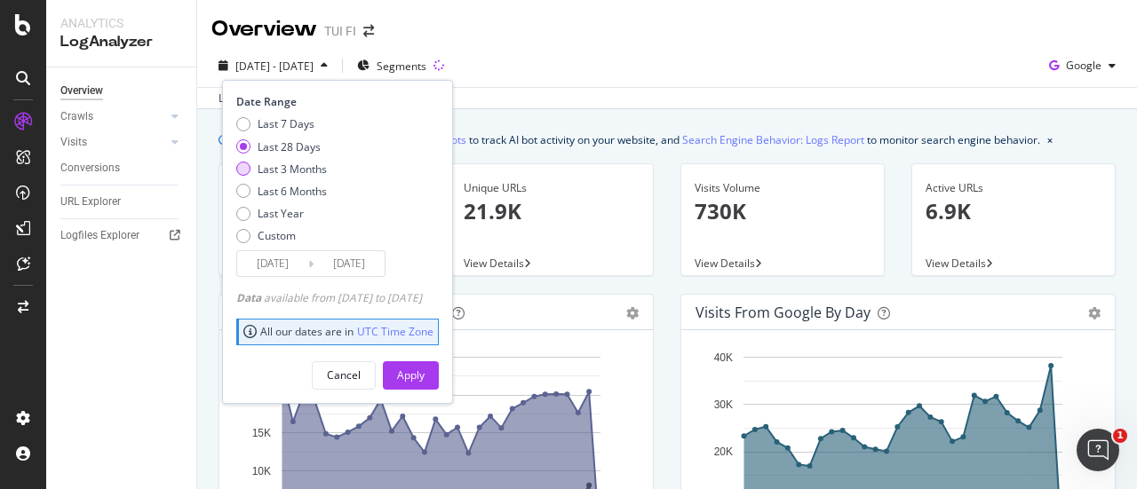
click at [314, 170] on div "Last 3 Months" at bounding box center [292, 169] width 69 height 15
type input "2025/05/19"
click at [439, 365] on button "Apply" at bounding box center [411, 376] width 56 height 28
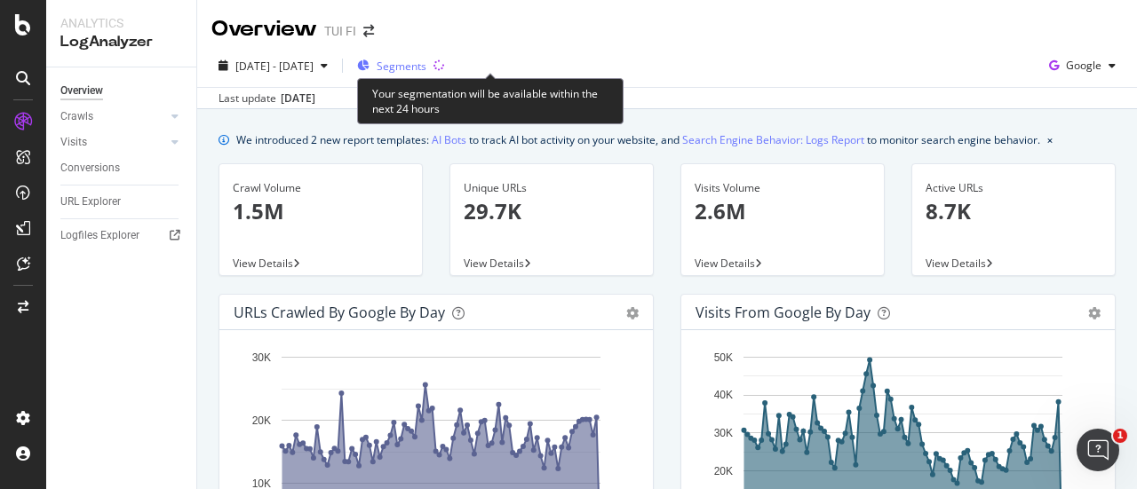
click at [426, 68] on span "Segments" at bounding box center [402, 66] width 50 height 15
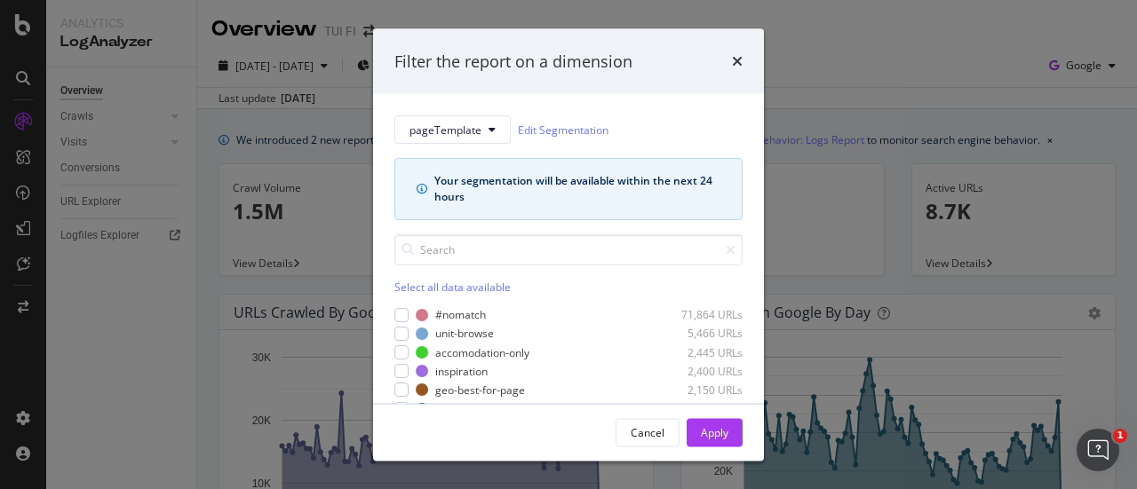
click at [800, 76] on div "Filter the report on a dimension pageTemplate Edit Segmentation Your segmentati…" at bounding box center [568, 244] width 1137 height 489
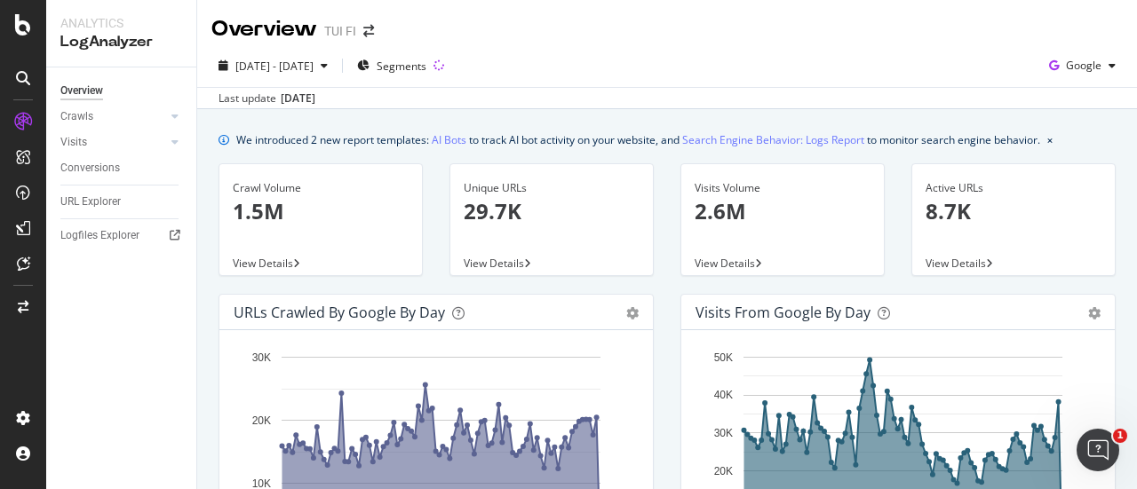
click at [506, 203] on p "29.7K" at bounding box center [552, 211] width 176 height 30
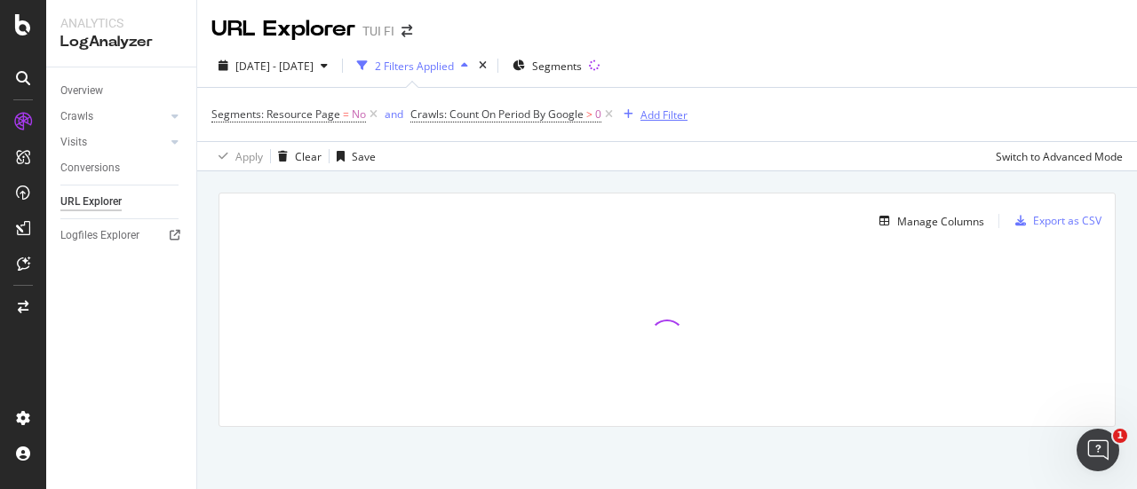
click at [649, 111] on div "Add Filter" at bounding box center [663, 114] width 47 height 15
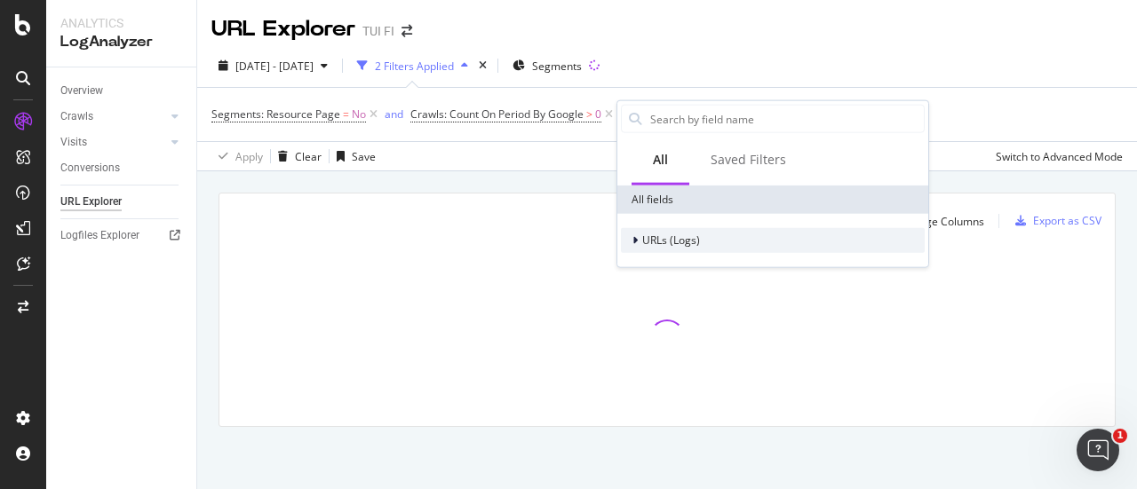
click at [646, 233] on span "URLs (Logs)" at bounding box center [671, 240] width 58 height 15
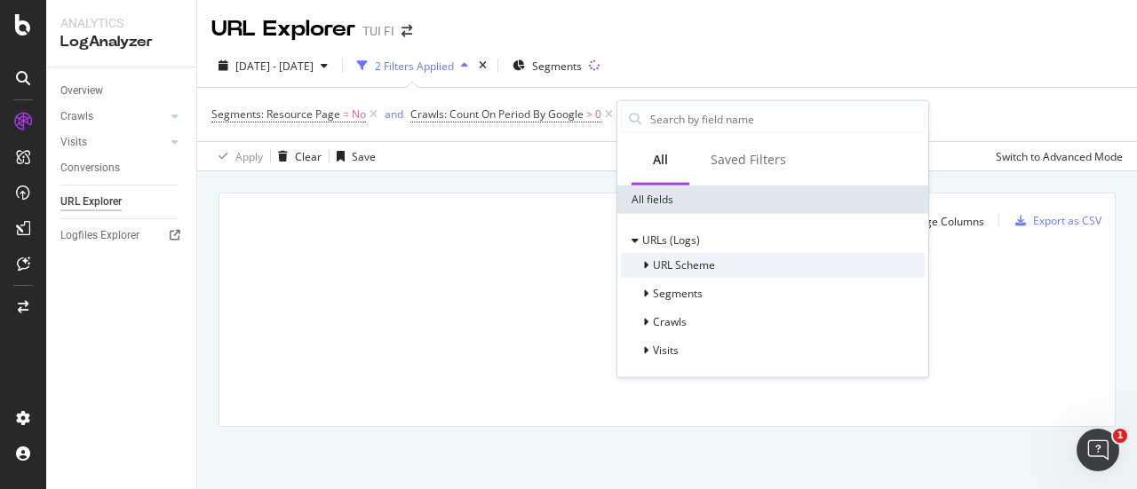
click at [679, 267] on span "URL Scheme" at bounding box center [684, 265] width 62 height 15
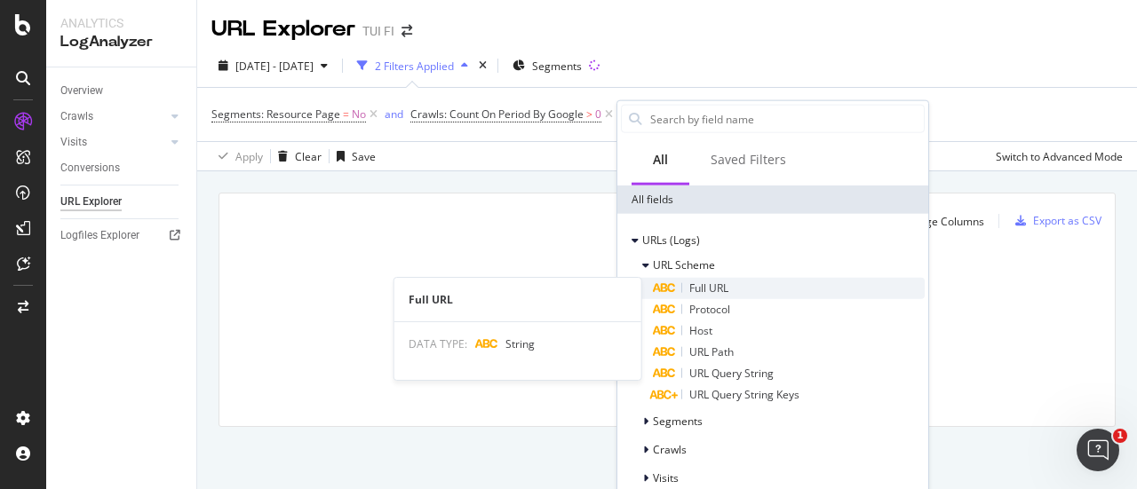
click at [709, 285] on span "Full URL" at bounding box center [708, 288] width 39 height 15
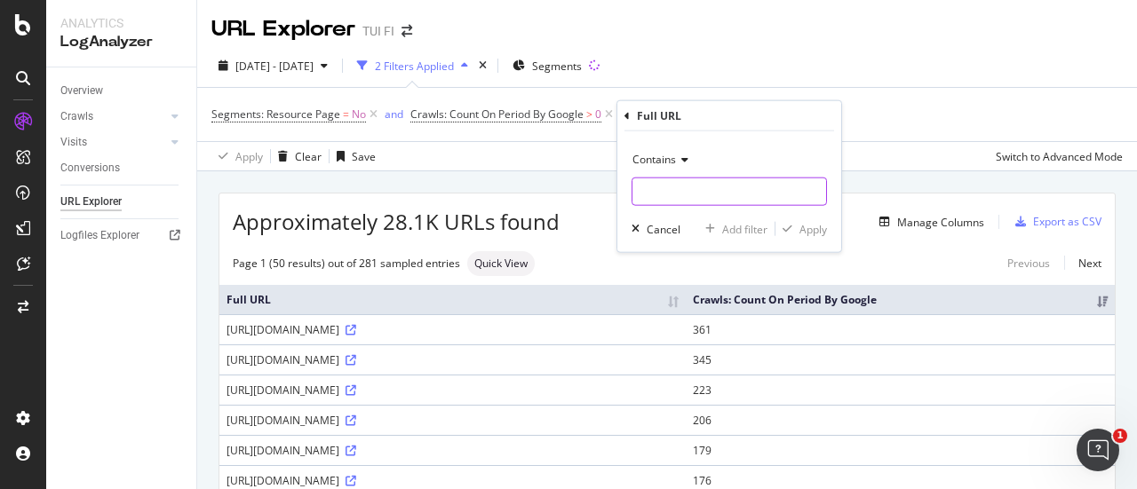
click at [677, 187] on input "text" at bounding box center [729, 192] width 194 height 28
type input ".fi/fi/matkat"
click at [818, 223] on div "Apply" at bounding box center [813, 228] width 28 height 15
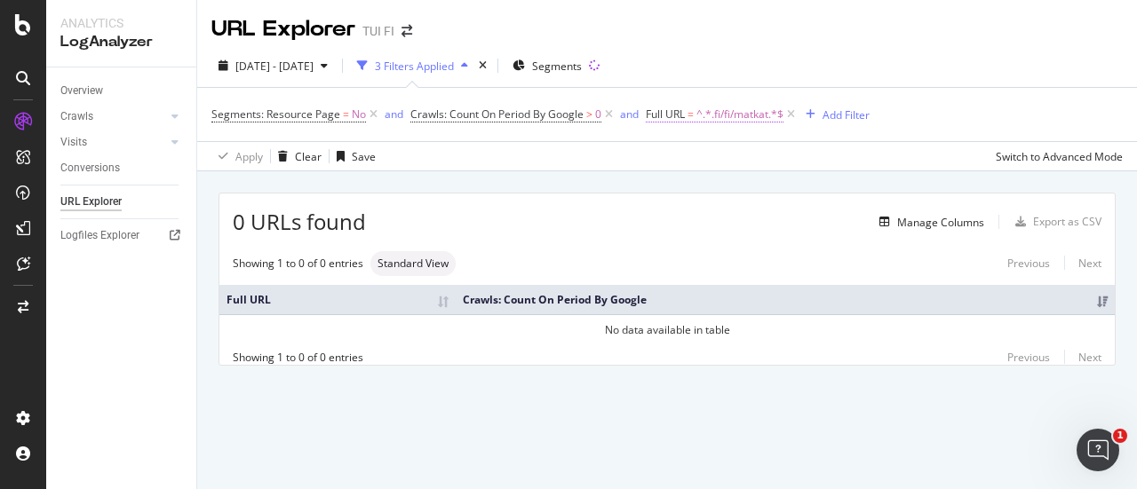
click at [746, 113] on span "^.*.fi/fi/matkat.*$" at bounding box center [739, 114] width 87 height 25
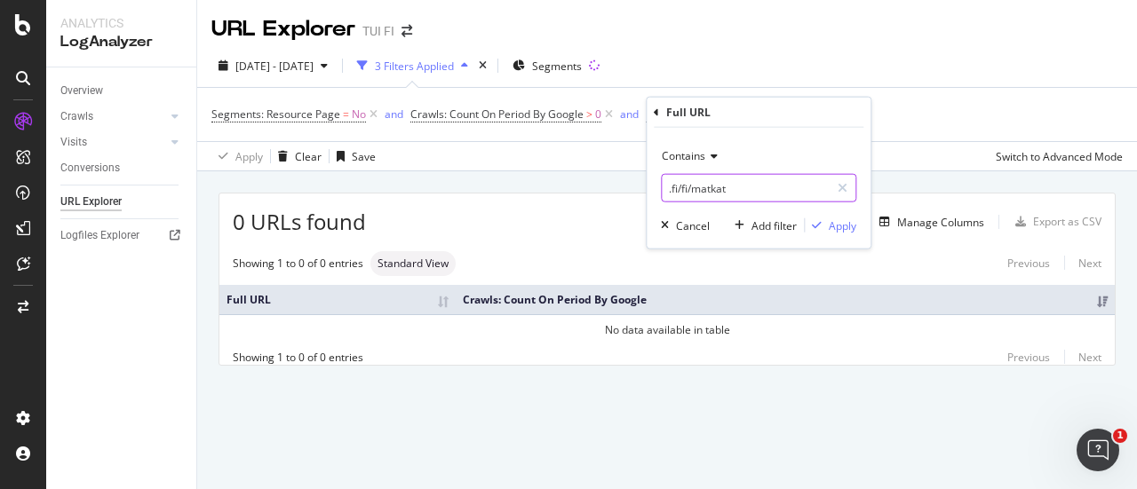
click at [687, 182] on input ".fi/fi/matkat" at bounding box center [746, 188] width 168 height 28
click at [682, 192] on input ".fi/fi/matkat" at bounding box center [746, 188] width 168 height 28
type input ".fi/matkat"
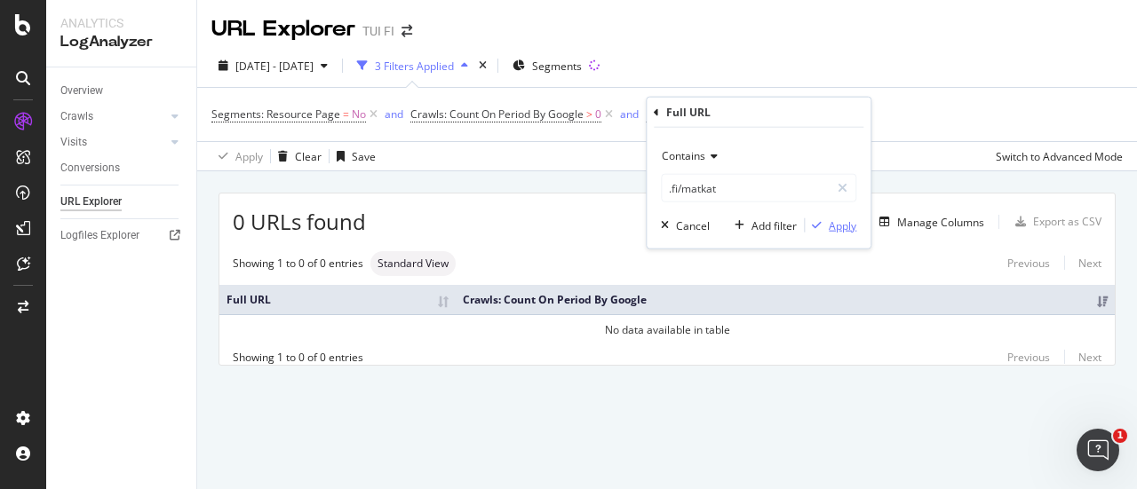
click at [852, 221] on div "Apply" at bounding box center [843, 225] width 28 height 15
